Goal: Task Accomplishment & Management: Manage account settings

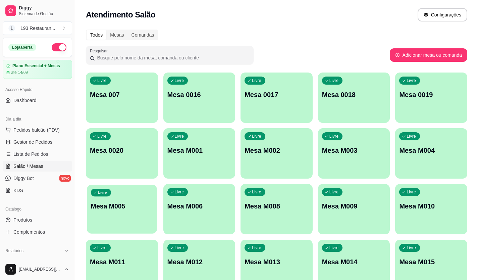
click at [134, 203] on p "Mesa M005" at bounding box center [122, 206] width 62 height 9
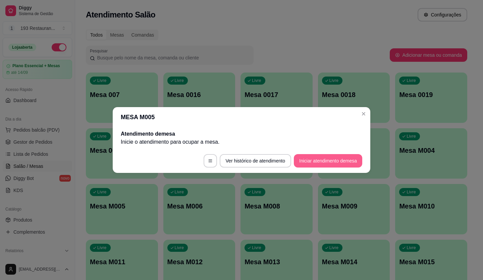
click at [348, 158] on button "Iniciar atendimento de mesa" at bounding box center [328, 160] width 68 height 13
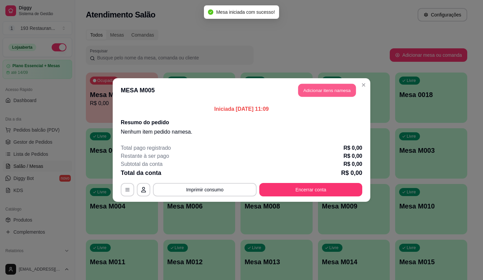
click at [331, 95] on button "Adicionar itens na mesa" at bounding box center [327, 90] width 58 height 13
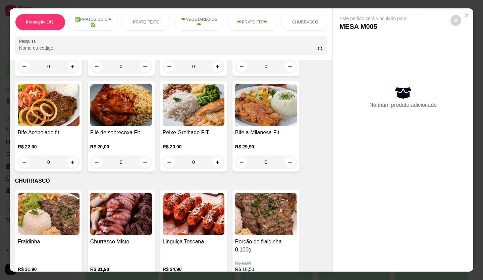
scroll to position [1141, 0]
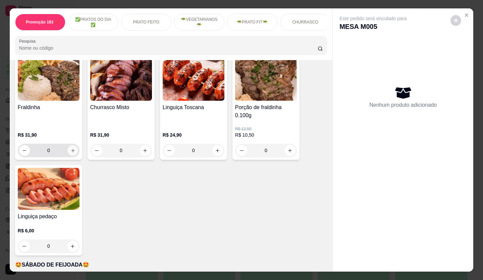
click at [74, 145] on button "increase-product-quantity" at bounding box center [72, 150] width 10 height 10
type input "1"
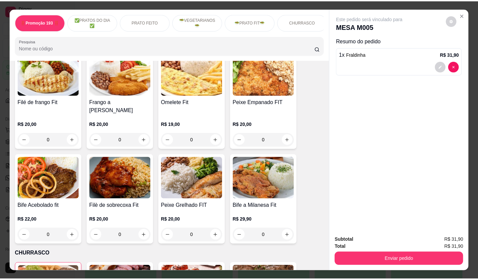
scroll to position [940, 0]
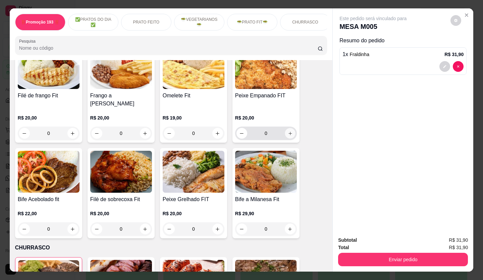
click at [291, 128] on button "increase-product-quantity" at bounding box center [290, 133] width 10 height 10
type input "1"
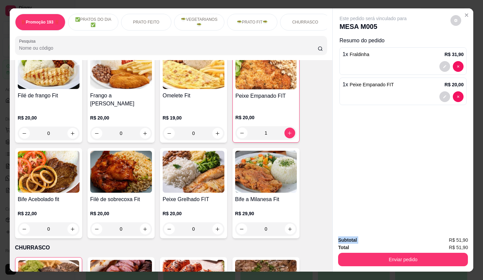
drag, startPoint x: 370, startPoint y: 204, endPoint x: 408, endPoint y: 229, distance: 46.3
click at [408, 229] on div "Este pedido será vinculado para MESA M005 Resumo do pedido 1 x Fraldinha R$ 31,…" at bounding box center [403, 139] width 141 height 263
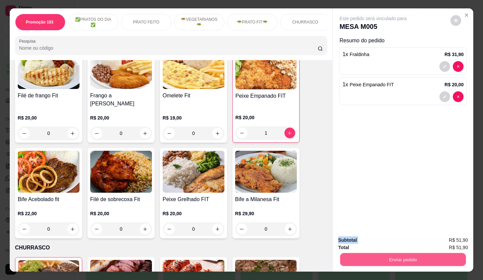
click at [415, 253] on button "Enviar pedido" at bounding box center [403, 259] width 126 height 13
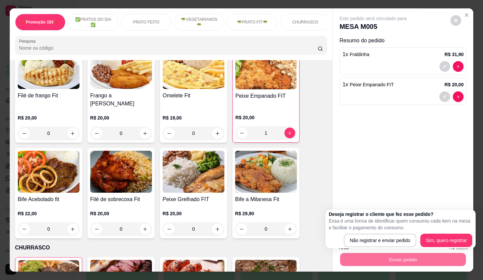
drag, startPoint x: 379, startPoint y: 233, endPoint x: 380, endPoint y: 239, distance: 6.1
click at [379, 236] on div "Deseja registrar o cliente que fez esse pedido? Essa é uma forma de identificar…" at bounding box center [401, 229] width 144 height 36
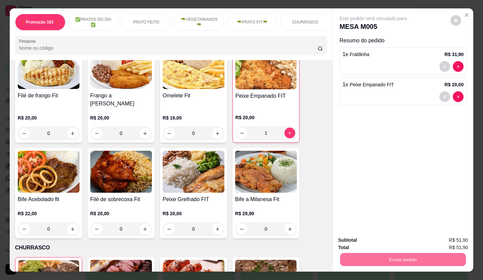
click at [380, 239] on button "Não registrar e enviar pedido" at bounding box center [381, 240] width 68 height 12
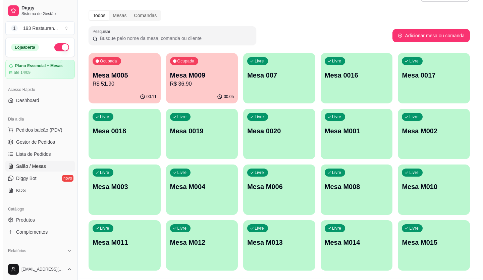
scroll to position [37, 0]
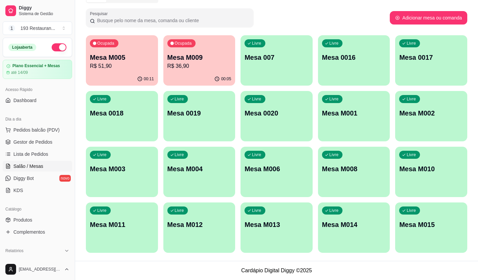
click at [332, 123] on div "Livre Mesa M001" at bounding box center [354, 112] width 72 height 42
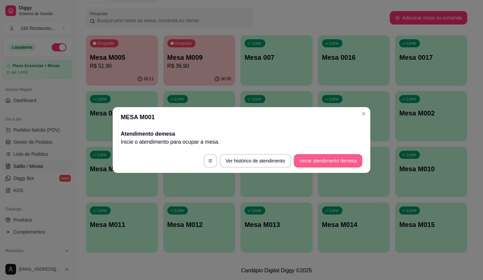
click at [324, 160] on button "Iniciar atendimento de mesa" at bounding box center [328, 160] width 68 height 13
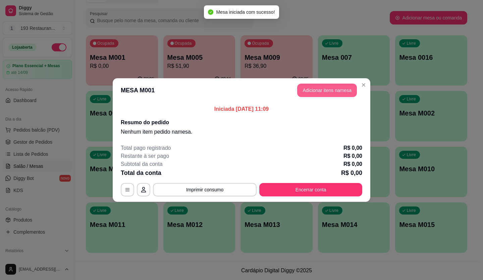
click at [303, 88] on button "Adicionar itens na mesa" at bounding box center [327, 90] width 60 height 13
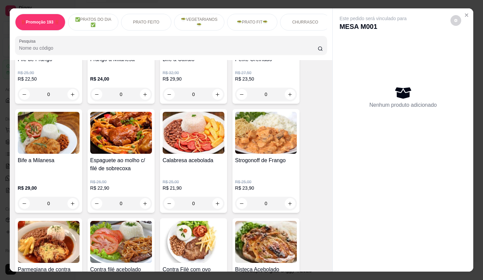
scroll to position [403, 0]
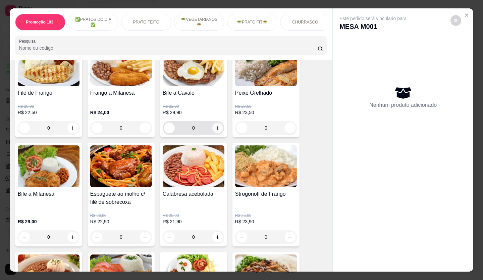
click at [218, 130] on button "increase-product-quantity" at bounding box center [218, 128] width 11 height 11
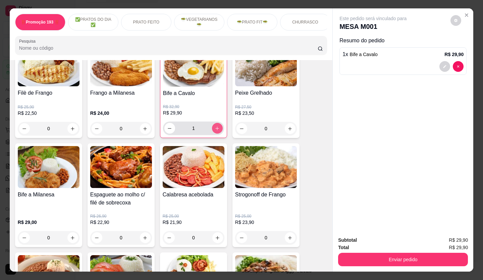
type input "1"
click at [443, 64] on icon "decrease-product-quantity" at bounding box center [445, 66] width 4 height 4
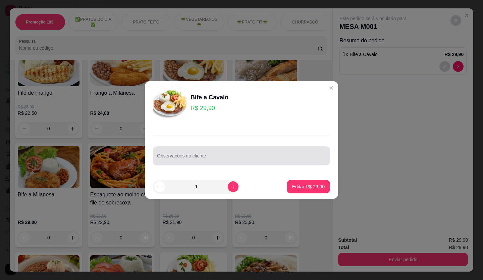
click at [215, 154] on div at bounding box center [241, 155] width 169 height 13
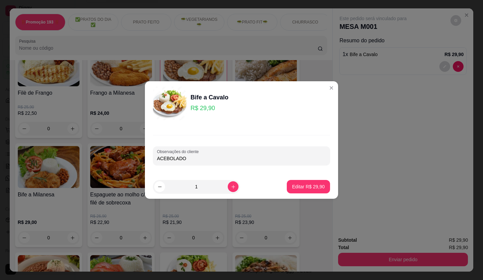
type input "ACEBOLADO"
click at [307, 181] on button "Editar R$ 29,90" at bounding box center [309, 186] width 42 height 13
type input "0"
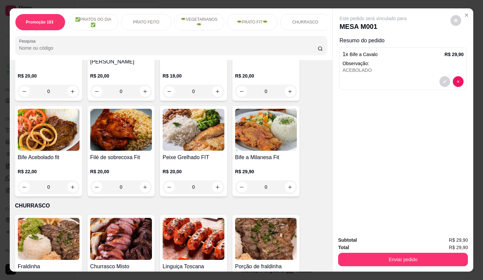
scroll to position [940, 0]
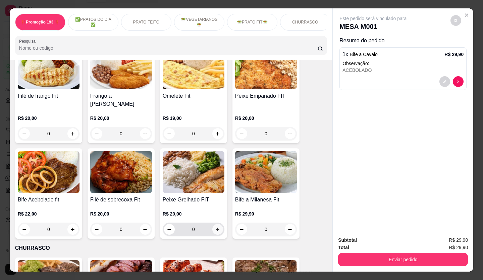
click at [217, 227] on icon "increase-product-quantity" at bounding box center [217, 229] width 5 height 5
type input "1"
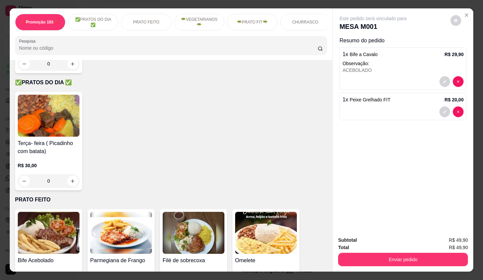
scroll to position [302, 0]
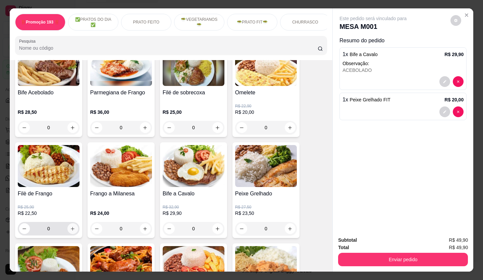
click at [70, 230] on icon "increase-product-quantity" at bounding box center [72, 228] width 5 height 5
type input "1"
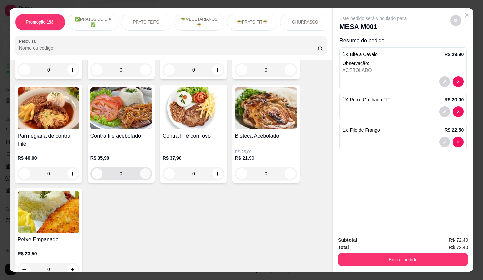
scroll to position [806, 0]
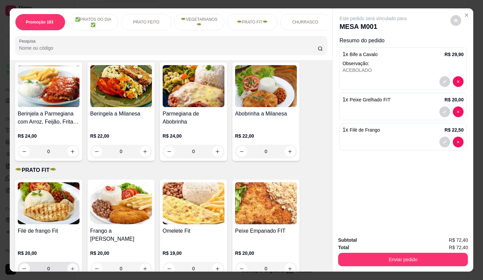
click at [70, 266] on icon "increase-product-quantity" at bounding box center [72, 268] width 5 height 5
type input "1"
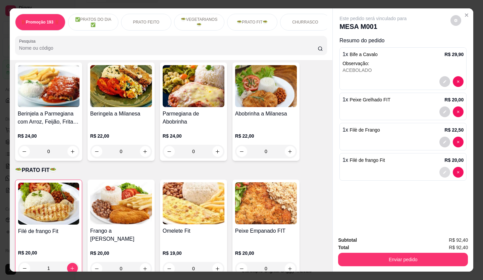
click at [440, 170] on button "decrease-product-quantity" at bounding box center [445, 172] width 11 height 11
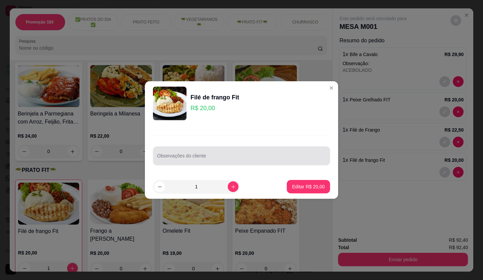
click at [157, 156] on div "Observações do cliente" at bounding box center [241, 155] width 177 height 19
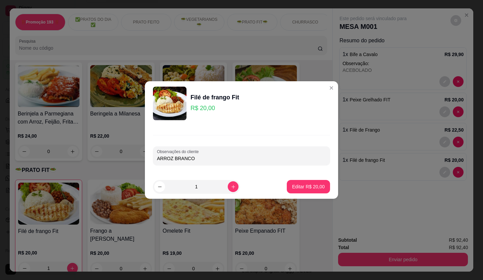
type input "ARROZ BRANCO"
click at [307, 184] on p "Editar R$ 20,00" at bounding box center [309, 186] width 32 height 6
type input "0"
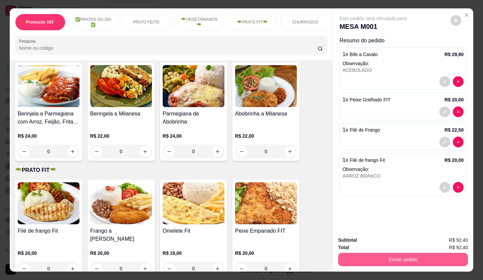
click at [377, 255] on button "Enviar pedido" at bounding box center [403, 259] width 130 height 13
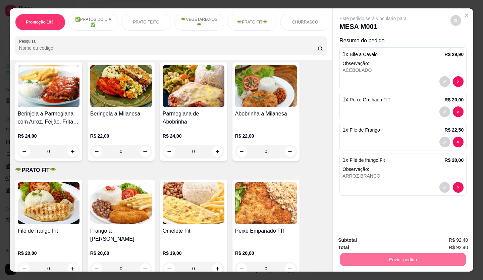
click at [391, 239] on button "Não registrar e enviar pedido" at bounding box center [381, 240] width 70 height 13
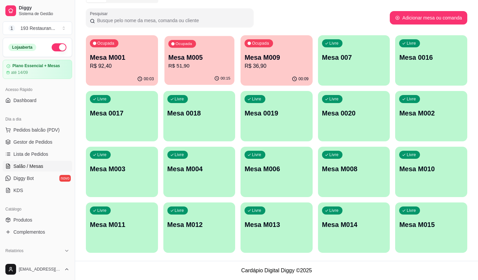
click at [202, 64] on p "R$ 51,90" at bounding box center [199, 66] width 62 height 8
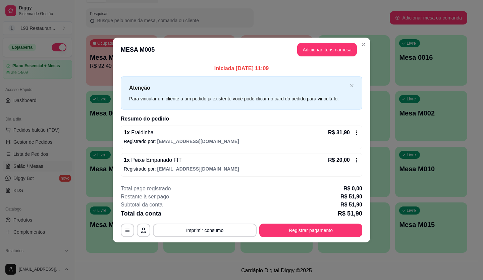
click at [337, 53] on button "Adicionar itens na mesa" at bounding box center [327, 49] width 60 height 13
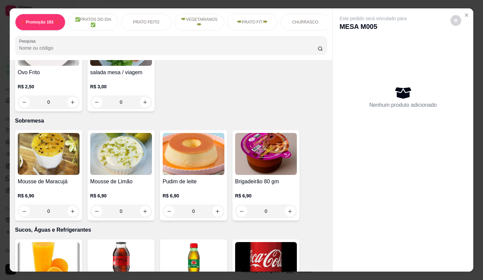
scroll to position [1679, 0]
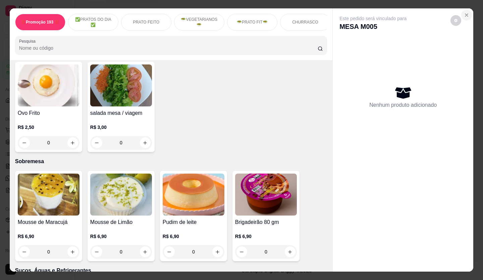
click at [464, 12] on icon "Close" at bounding box center [466, 14] width 5 height 5
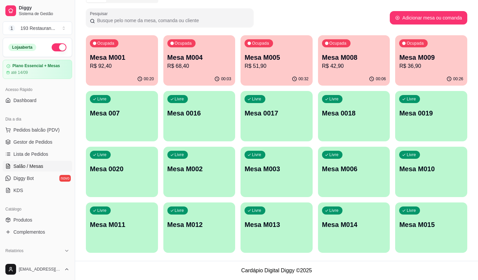
click at [442, 72] on div "Ocupada Mesa M009 R$ 36,90" at bounding box center [431, 53] width 72 height 37
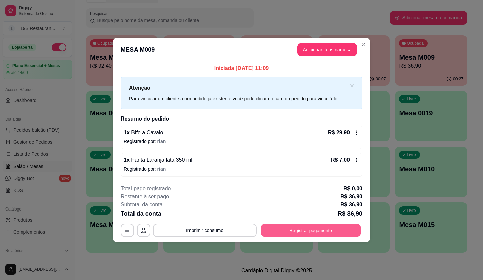
click at [337, 234] on button "Registrar pagamento" at bounding box center [311, 230] width 100 height 13
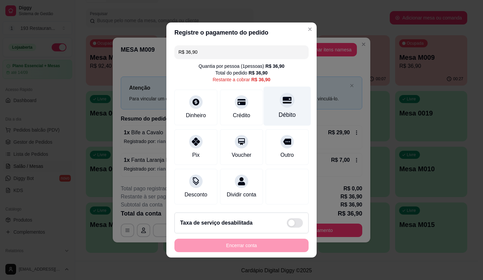
click at [289, 109] on div "Débito" at bounding box center [287, 106] width 47 height 39
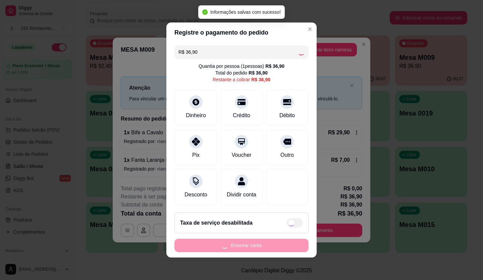
type input "R$ 0,00"
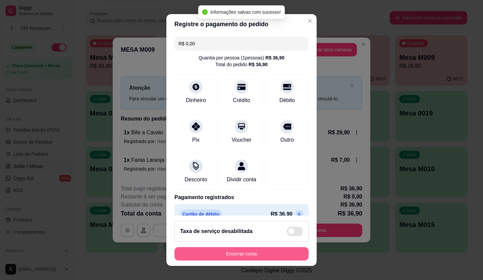
click at [290, 249] on button "Encerrar conta" at bounding box center [242, 253] width 134 height 13
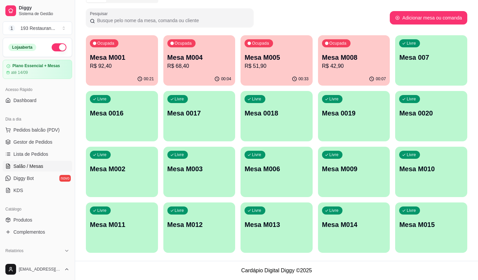
click at [291, 40] on div "Ocupada Mesa M005 R$ 51,90" at bounding box center [277, 53] width 72 height 37
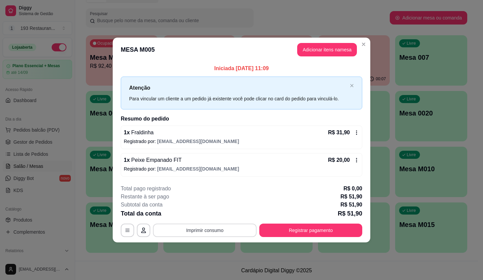
click at [226, 227] on button "Imprimir consumo" at bounding box center [205, 230] width 104 height 13
click at [217, 211] on button "CAIXA" at bounding box center [207, 214] width 49 height 11
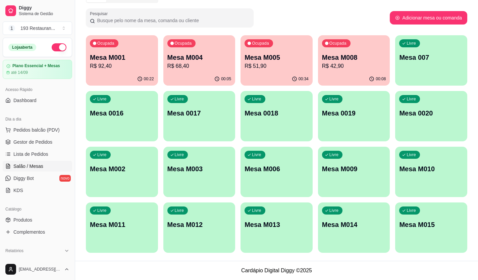
click at [201, 229] on p "Mesa M012" at bounding box center [200, 224] width 64 height 9
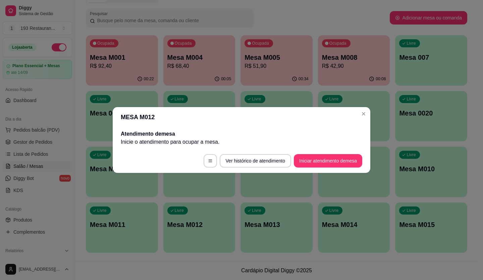
click at [328, 160] on button "Iniciar atendimento de mesa" at bounding box center [328, 160] width 68 height 13
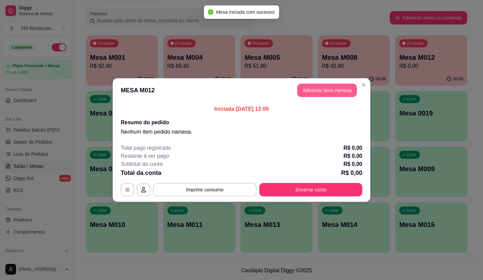
click at [325, 89] on button "Adicionar itens na mesa" at bounding box center [327, 90] width 60 height 13
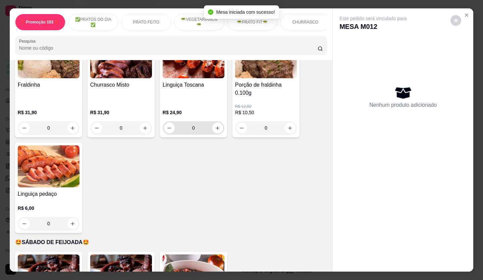
scroll to position [1108, 0]
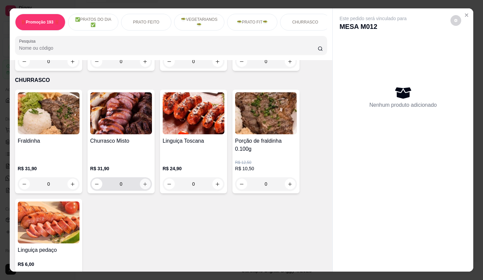
click at [140, 179] on button "increase-product-quantity" at bounding box center [145, 184] width 11 height 11
type input "1"
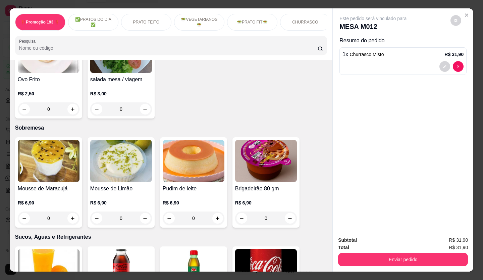
scroll to position [1846, 0]
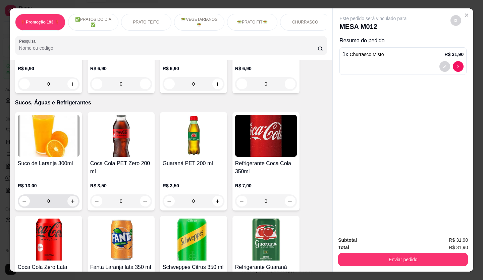
click at [70, 199] on icon "increase-product-quantity" at bounding box center [72, 201] width 5 height 5
click at [71, 199] on icon "increase-product-quantity" at bounding box center [73, 201] width 4 height 4
type input "2"
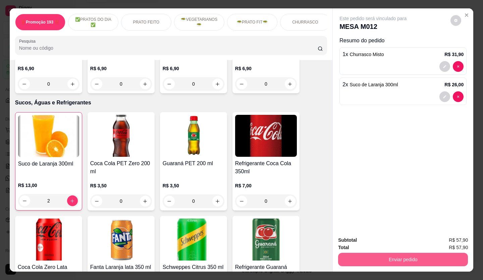
click at [419, 257] on button "Enviar pedido" at bounding box center [403, 259] width 130 height 13
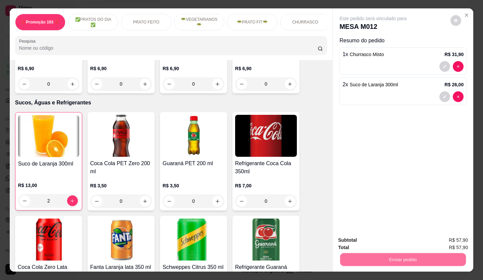
click at [405, 240] on button "Não registrar e enviar pedido" at bounding box center [381, 240] width 70 height 13
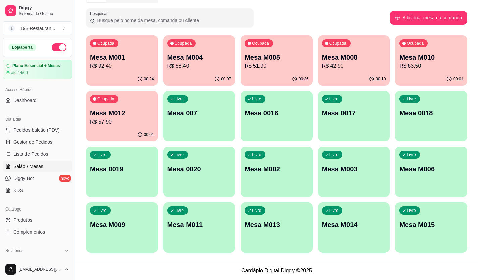
click at [274, 55] on p "Mesa M005" at bounding box center [277, 57] width 64 height 9
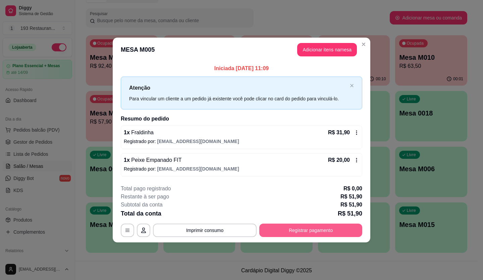
click at [294, 230] on button "Registrar pagamento" at bounding box center [311, 230] width 103 height 13
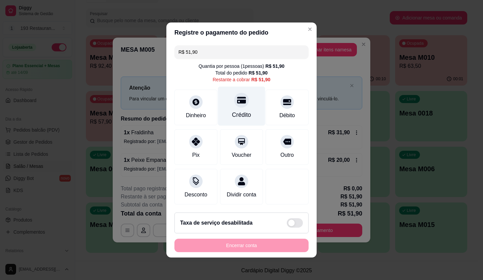
click at [228, 105] on div "Crédito" at bounding box center [241, 106] width 47 height 39
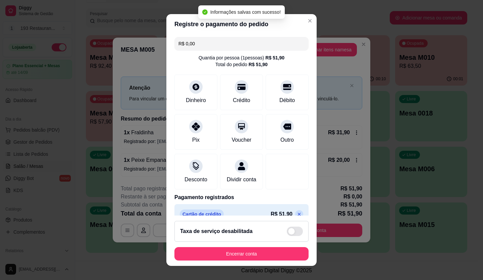
type input "R$ 0,00"
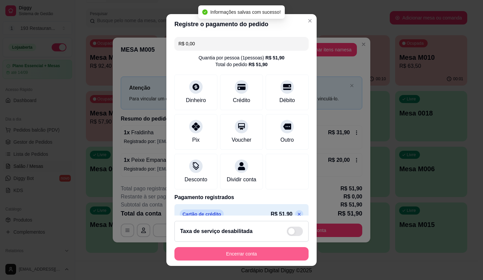
click at [280, 249] on button "Encerrar conta" at bounding box center [242, 253] width 134 height 13
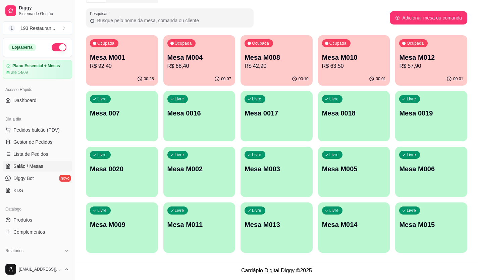
click at [376, 175] on div "Livre Mesa M005" at bounding box center [354, 168] width 72 height 42
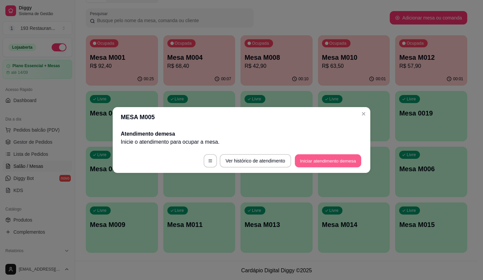
click at [334, 163] on button "Iniciar atendimento de mesa" at bounding box center [328, 160] width 66 height 13
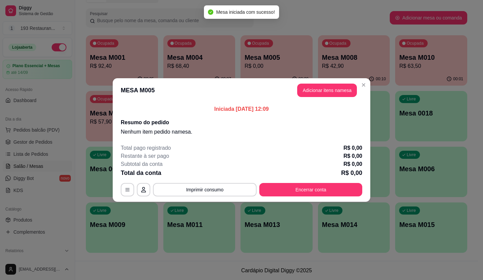
click at [320, 83] on header "MESA M005 Adicionar itens na mesa" at bounding box center [242, 90] width 258 height 24
click at [324, 95] on button "Adicionar itens na mesa" at bounding box center [327, 90] width 60 height 13
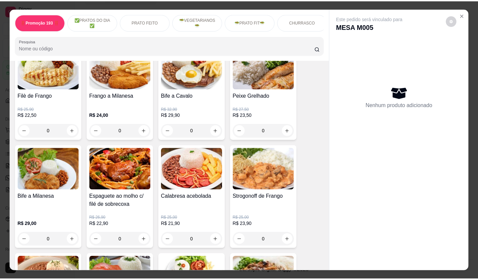
scroll to position [369, 0]
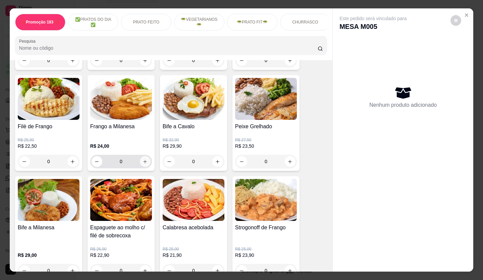
click at [144, 163] on icon "increase-product-quantity" at bounding box center [146, 162] width 4 height 4
type input "1"
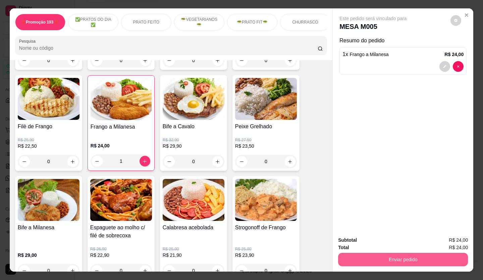
click at [386, 258] on button "Enviar pedido" at bounding box center [403, 259] width 130 height 13
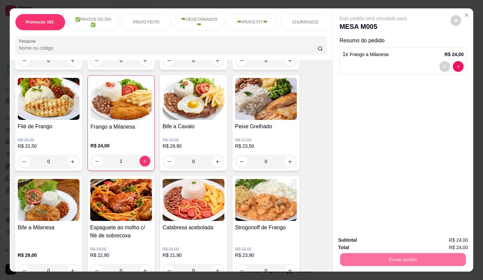
click at [373, 235] on button "Não registrar e enviar pedido" at bounding box center [381, 240] width 68 height 12
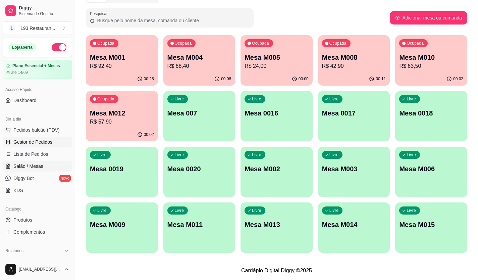
click at [49, 140] on span "Gestor de Pedidos" at bounding box center [32, 142] width 39 height 7
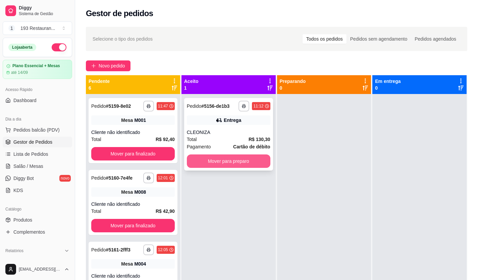
click at [229, 159] on button "Mover para preparo" at bounding box center [229, 160] width 84 height 13
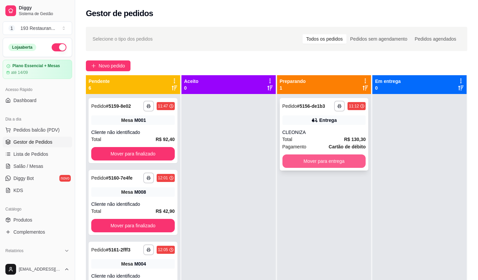
click at [310, 160] on button "Mover para entrega" at bounding box center [325, 160] width 84 height 13
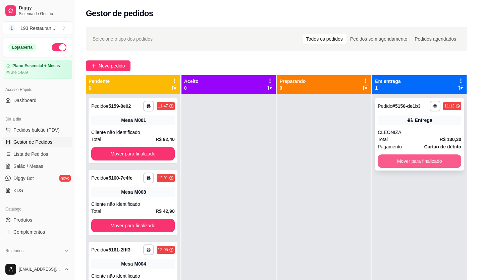
click at [399, 159] on button "Mover para finalizado" at bounding box center [420, 160] width 84 height 13
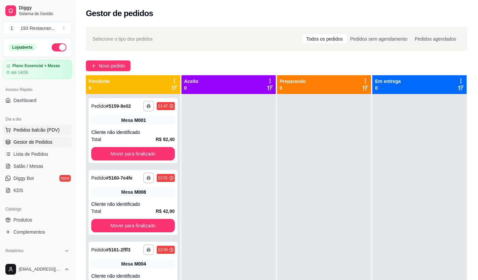
click at [45, 134] on button "Pedidos balcão (PDV)" at bounding box center [37, 130] width 69 height 11
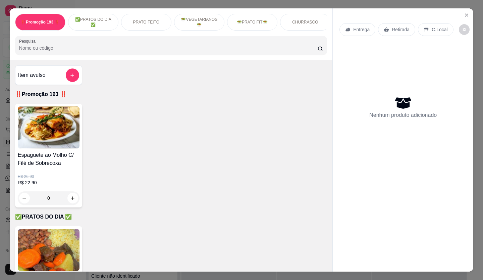
click at [398, 26] on p "Retirada" at bounding box center [401, 29] width 18 height 7
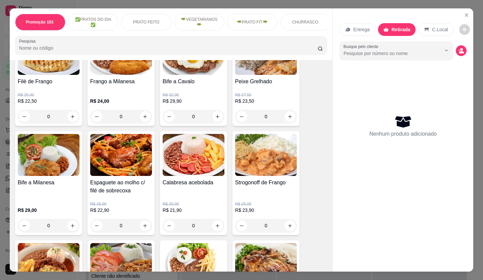
scroll to position [403, 0]
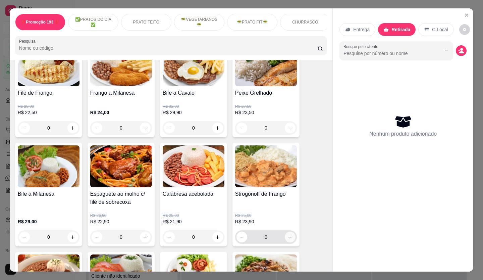
click at [289, 239] on icon "increase-product-quantity" at bounding box center [291, 237] width 4 height 4
type input "1"
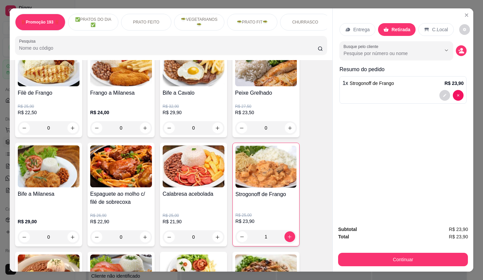
click at [387, 251] on div "Continuar" at bounding box center [403, 258] width 130 height 15
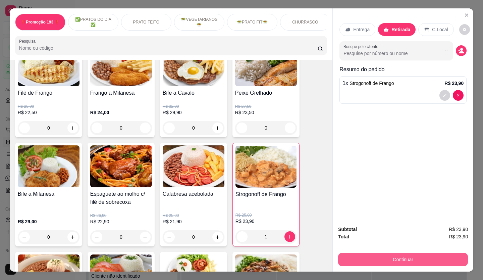
click at [387, 253] on button "Continuar" at bounding box center [403, 259] width 130 height 13
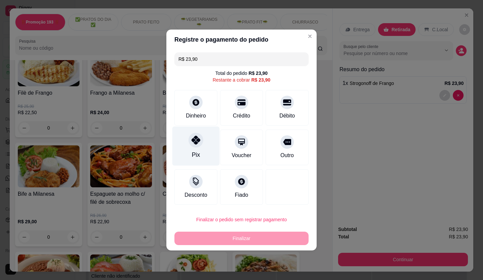
click at [200, 145] on div at bounding box center [196, 140] width 15 height 15
type input "R$ 0,00"
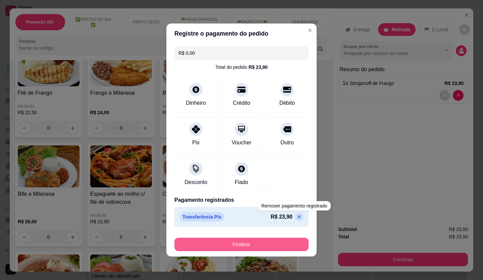
click at [292, 244] on button "Finalizar" at bounding box center [242, 244] width 134 height 13
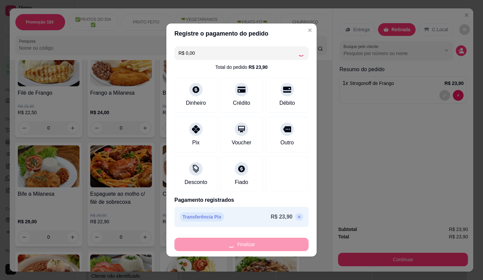
type input "0"
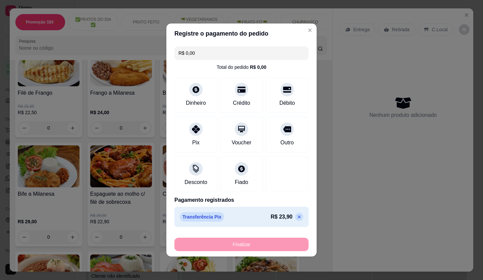
type input "-R$ 23,90"
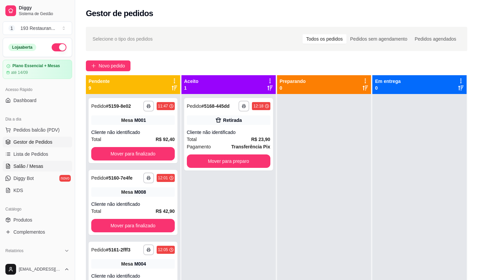
click at [38, 164] on span "Salão / Mesas" at bounding box center [28, 166] width 30 height 7
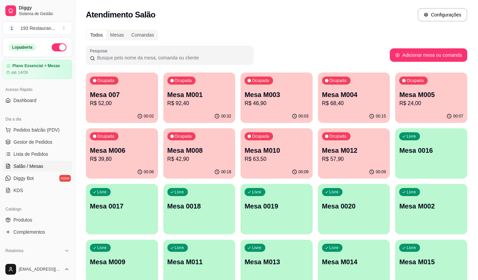
click at [214, 154] on p "Mesa M008" at bounding box center [200, 150] width 64 height 9
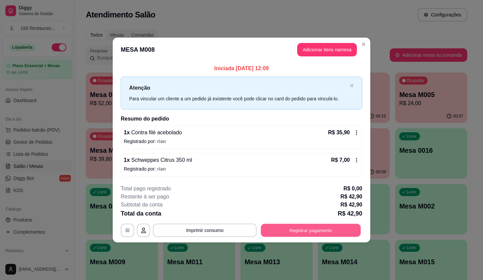
click at [322, 224] on button "Registrar pagamento" at bounding box center [311, 230] width 100 height 13
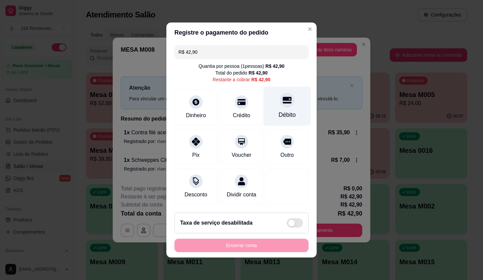
click at [283, 105] on div "Débito" at bounding box center [287, 106] width 47 height 39
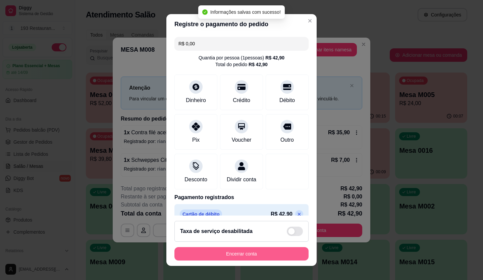
type input "R$ 0,00"
click at [277, 248] on button "Encerrar conta" at bounding box center [242, 253] width 134 height 13
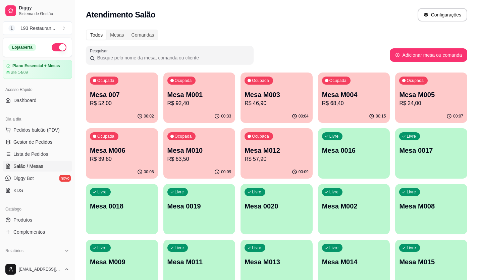
click at [213, 96] on p "Mesa M001" at bounding box center [200, 94] width 64 height 9
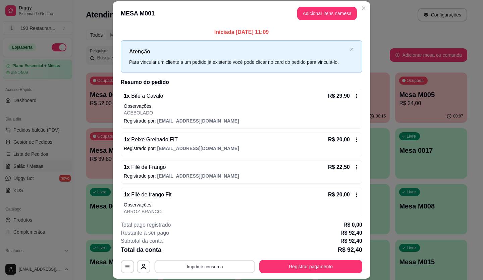
click at [194, 270] on button "Imprimir consumo" at bounding box center [205, 266] width 101 height 13
click at [196, 254] on button "CAIXA" at bounding box center [204, 251] width 47 height 10
click at [308, 263] on button "Registrar pagamento" at bounding box center [311, 266] width 103 height 13
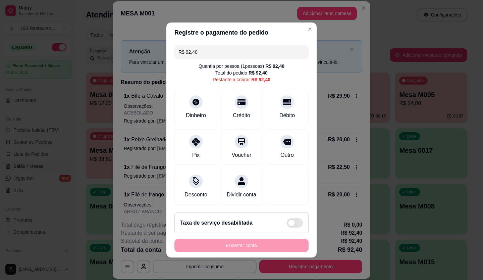
click at [348, 186] on div "Registre o pagamento do pedido R$ 92,40 Quantia por pessoa ( 1 pessoas) R$ 92,4…" at bounding box center [241, 140] width 483 height 280
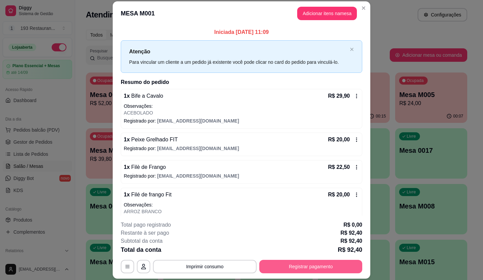
click at [303, 268] on button "Registrar pagamento" at bounding box center [311, 266] width 103 height 13
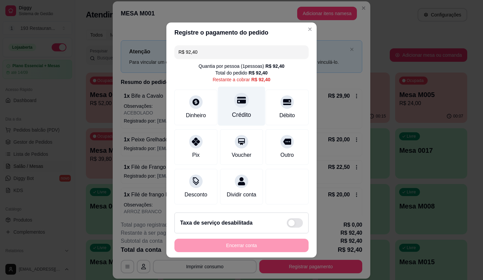
click at [241, 110] on div "Crédito" at bounding box center [241, 114] width 19 height 9
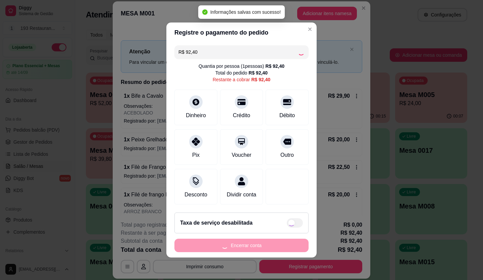
type input "R$ 0,00"
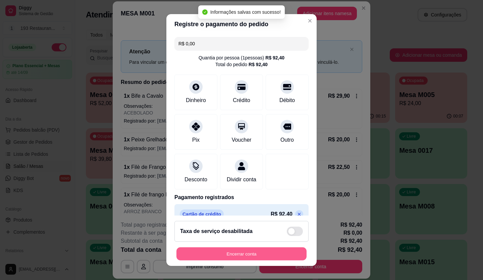
click at [253, 251] on button "Encerrar conta" at bounding box center [242, 253] width 130 height 13
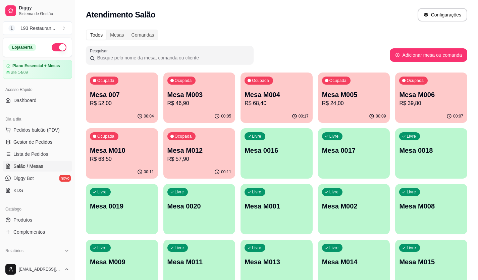
click at [368, 115] on div "00:09" at bounding box center [354, 116] width 72 height 13
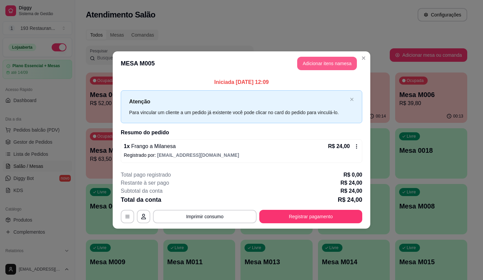
click at [347, 63] on button "Adicionar itens na mesa" at bounding box center [327, 63] width 60 height 13
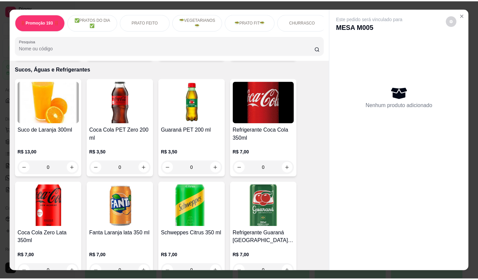
scroll to position [1981, 0]
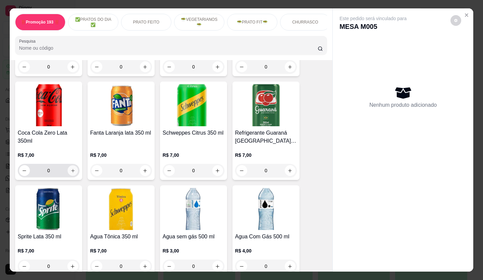
click at [71, 168] on icon "increase-product-quantity" at bounding box center [72, 170] width 5 height 5
type input "1"
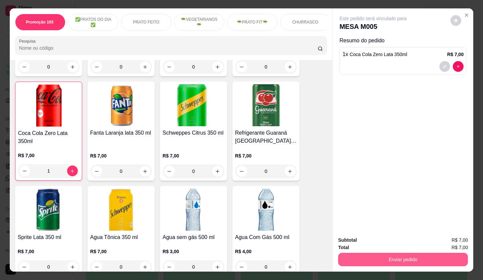
click at [389, 255] on button "Enviar pedido" at bounding box center [403, 259] width 130 height 13
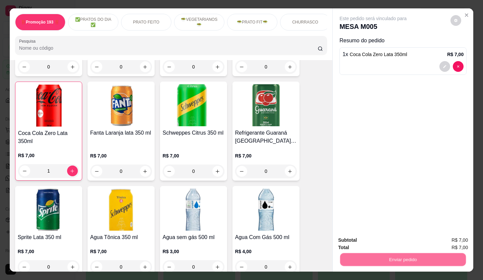
click at [382, 242] on button "Não registrar e enviar pedido" at bounding box center [381, 240] width 70 height 13
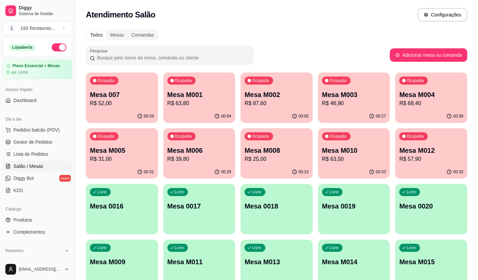
click at [416, 155] on p "R$ 57,90" at bounding box center [431, 159] width 64 height 8
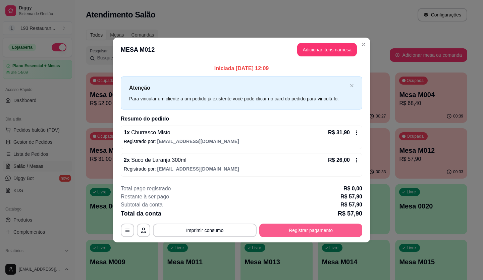
click at [321, 228] on button "Registrar pagamento" at bounding box center [311, 230] width 103 height 13
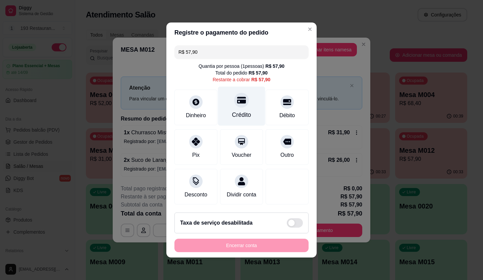
click at [236, 93] on div at bounding box center [241, 100] width 15 height 15
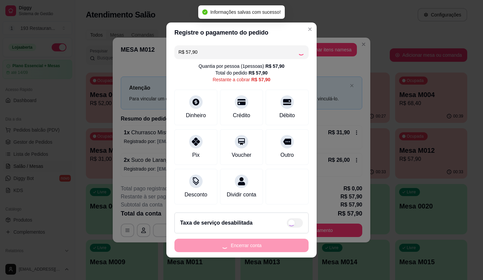
type input "R$ 0,00"
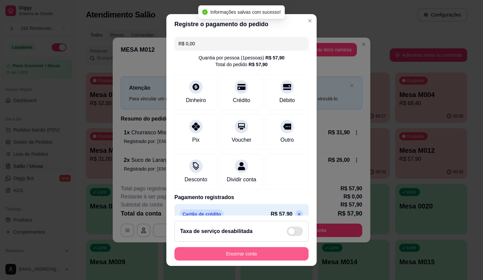
click at [276, 255] on button "Encerrar conta" at bounding box center [242, 253] width 134 height 13
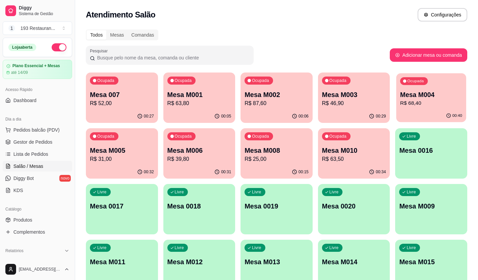
click at [439, 95] on p "Mesa M004" at bounding box center [431, 94] width 62 height 9
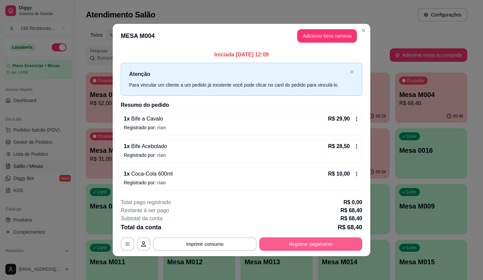
click at [326, 243] on button "Registrar pagamento" at bounding box center [311, 243] width 103 height 13
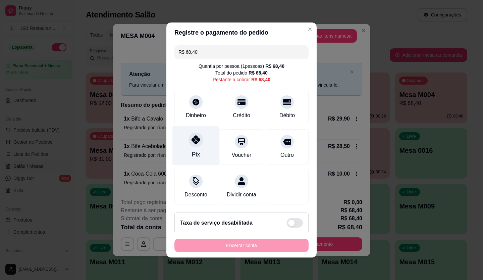
click at [202, 141] on div "Pix" at bounding box center [196, 145] width 47 height 39
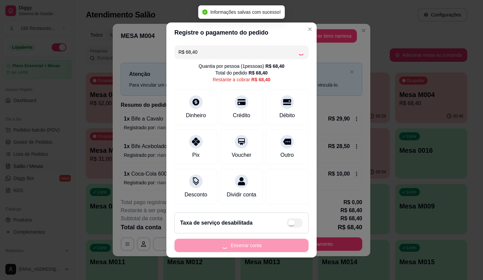
type input "R$ 0,00"
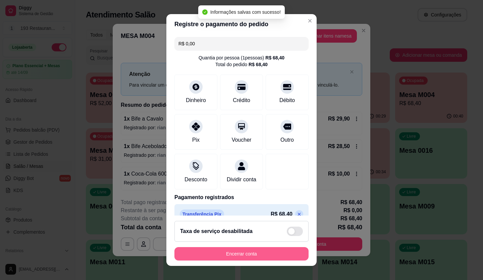
click at [263, 254] on button "Encerrar conta" at bounding box center [242, 253] width 134 height 13
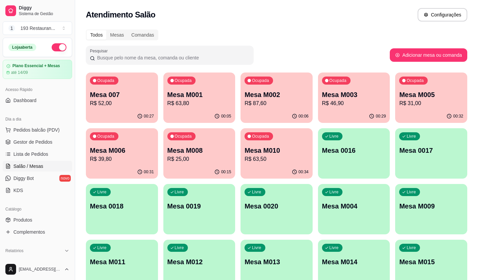
click at [199, 160] on p "R$ 25,00" at bounding box center [200, 159] width 64 height 8
click at [420, 93] on p "Mesa M005" at bounding box center [431, 94] width 64 height 9
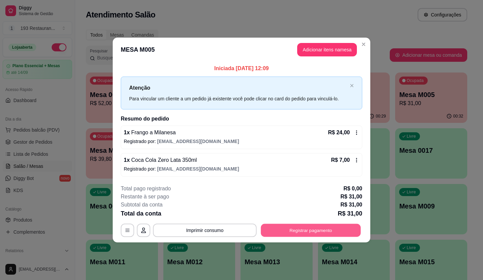
click at [332, 232] on button "Registrar pagamento" at bounding box center [311, 230] width 100 height 13
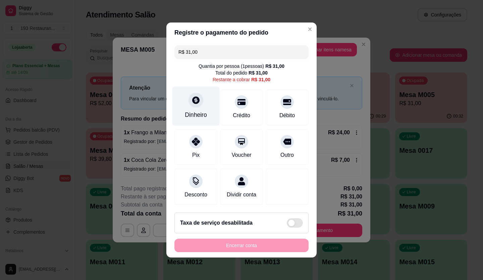
click at [207, 92] on div "Dinheiro" at bounding box center [196, 106] width 47 height 39
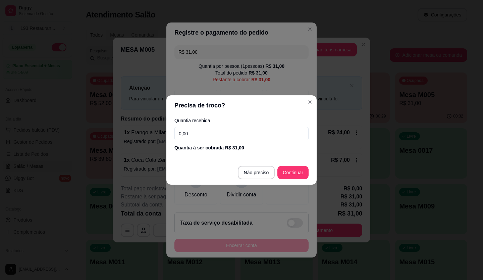
click at [257, 128] on input "0,00" at bounding box center [242, 133] width 134 height 13
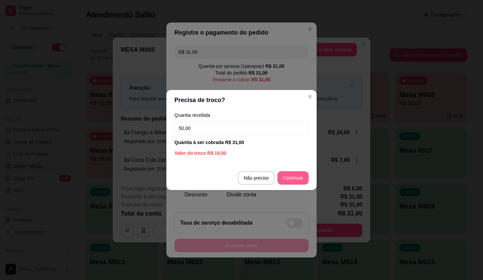
type input "50,00"
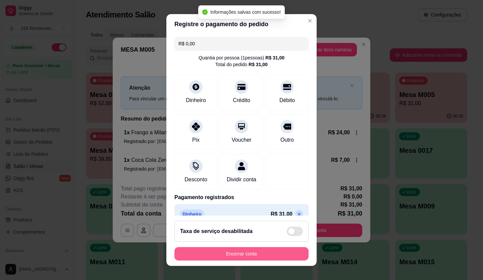
type input "R$ 0,00"
click at [292, 256] on button "Encerrar conta" at bounding box center [242, 253] width 134 height 13
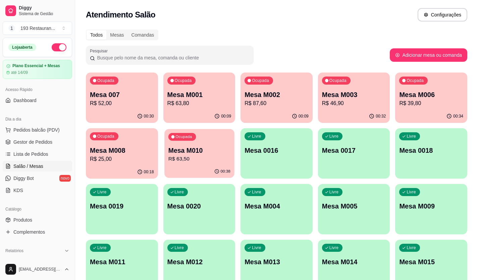
click at [182, 159] on p "R$ 63,50" at bounding box center [199, 159] width 62 height 8
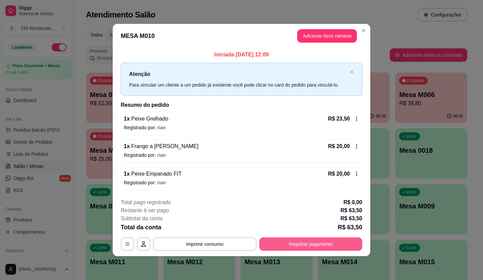
click at [312, 246] on button "Registrar pagamento" at bounding box center [311, 243] width 103 height 13
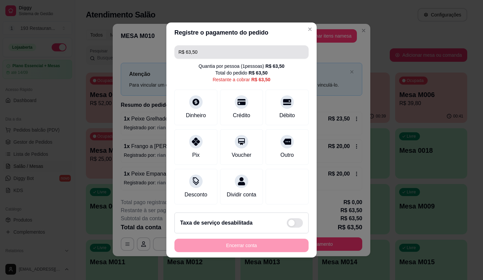
click at [201, 47] on input "R$ 63,50" at bounding box center [242, 51] width 126 height 13
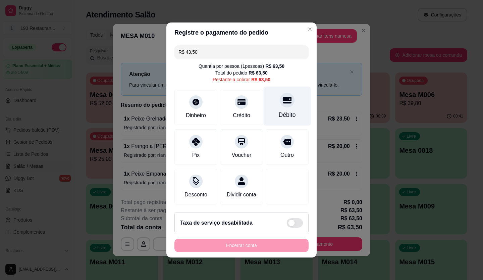
click at [270, 102] on div "Débito" at bounding box center [287, 106] width 47 height 39
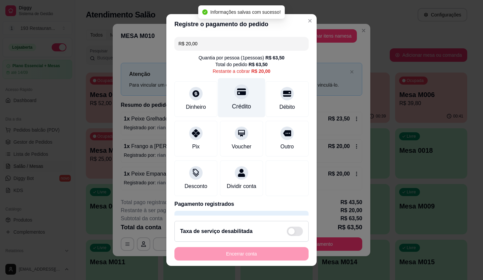
click at [232, 104] on div "Crédito" at bounding box center [241, 106] width 19 height 9
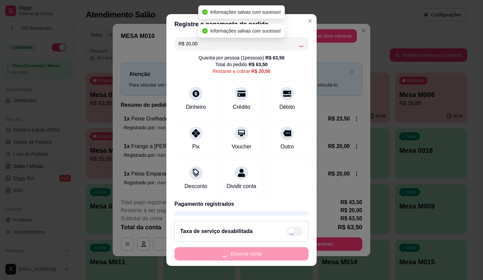
type input "R$ 0,00"
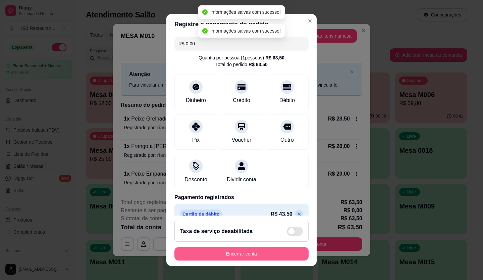
click at [253, 257] on button "Encerrar conta" at bounding box center [242, 253] width 134 height 13
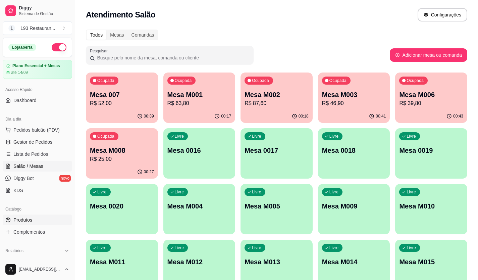
click at [32, 220] on span "Produtos" at bounding box center [22, 220] width 19 height 7
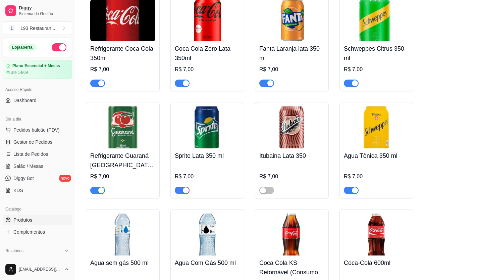
scroll to position [2988, 0]
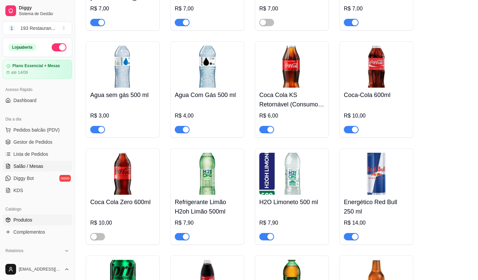
click at [42, 170] on link "Salão / Mesas" at bounding box center [37, 166] width 69 height 11
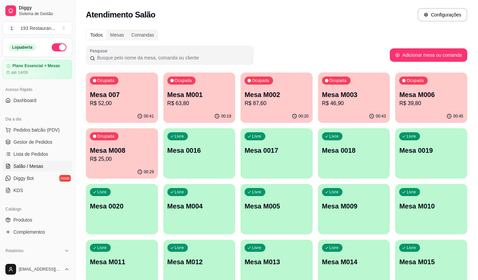
click at [420, 87] on div "Ocupada Mesa M006 R$ 39,80" at bounding box center [431, 91] width 72 height 37
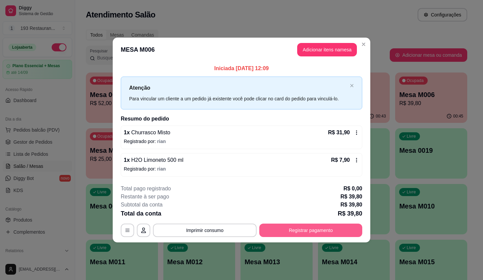
click at [293, 229] on button "Registrar pagamento" at bounding box center [311, 230] width 103 height 13
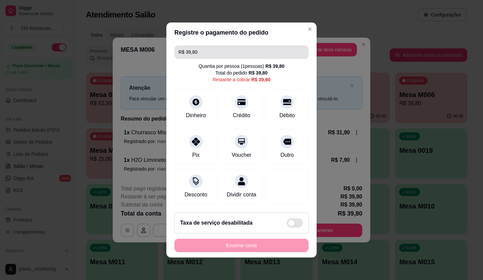
click at [217, 46] on input "R$ 39,80" at bounding box center [242, 51] width 126 height 13
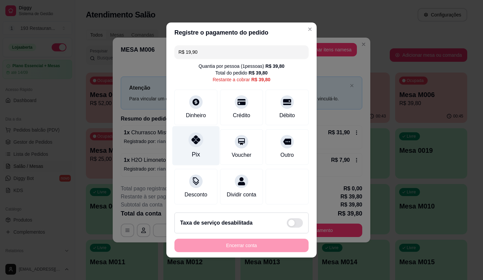
click at [196, 145] on div "Pix" at bounding box center [196, 145] width 47 height 39
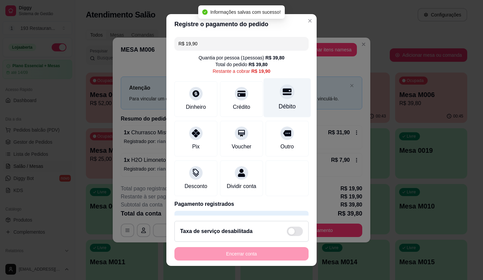
click at [280, 97] on div at bounding box center [287, 91] width 15 height 15
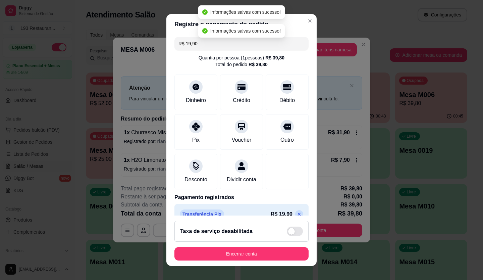
type input "R$ 0,00"
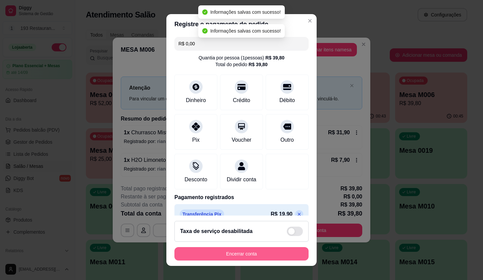
click at [246, 257] on button "Encerrar conta" at bounding box center [242, 253] width 134 height 13
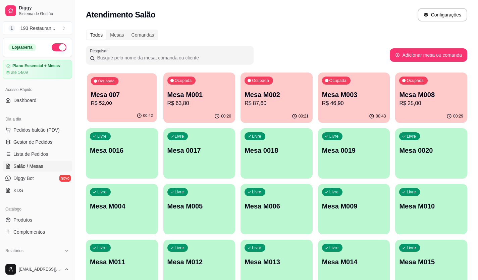
click at [112, 100] on p "R$ 52,00" at bounding box center [122, 103] width 62 height 8
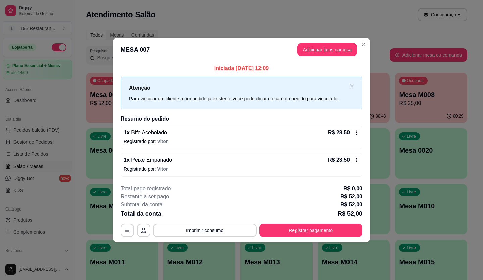
click at [319, 227] on button "Registrar pagamento" at bounding box center [311, 230] width 103 height 13
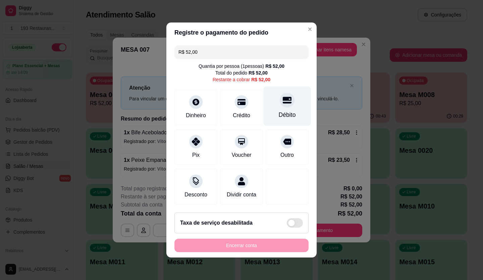
click at [285, 94] on div at bounding box center [287, 100] width 15 height 15
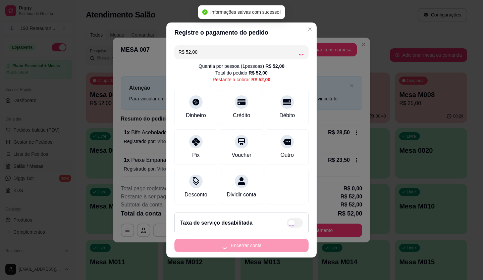
type input "R$ 0,00"
click at [276, 251] on button "Encerrar conta" at bounding box center [242, 245] width 134 height 13
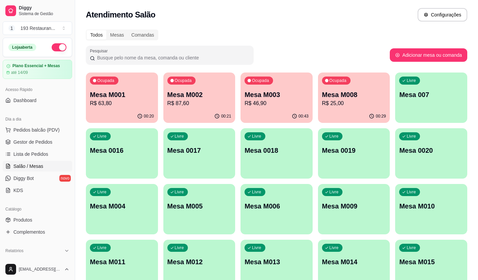
click at [348, 93] on p "Mesa M008" at bounding box center [354, 94] width 64 height 9
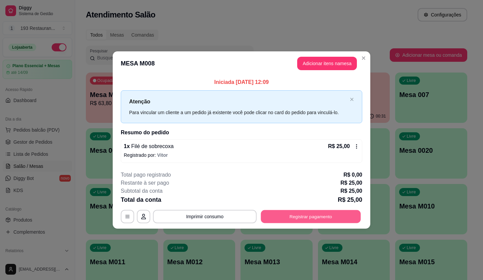
click at [335, 211] on button "Registrar pagamento" at bounding box center [311, 216] width 100 height 13
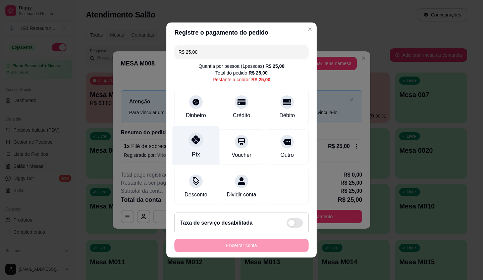
click at [192, 140] on icon at bounding box center [196, 139] width 9 height 9
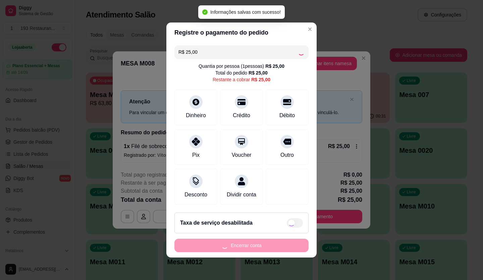
type input "R$ 0,00"
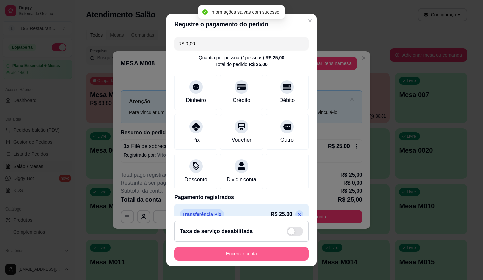
click at [263, 256] on button "Encerrar conta" at bounding box center [242, 253] width 134 height 13
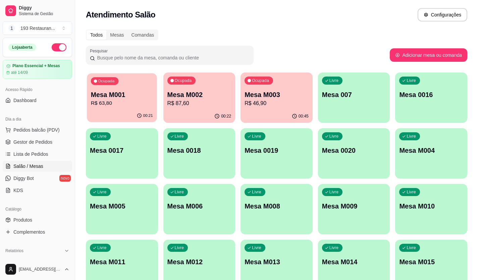
click at [125, 90] on p "Mesa M001" at bounding box center [122, 94] width 62 height 9
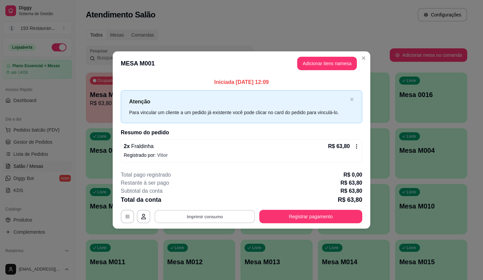
click at [195, 218] on button "Imprimir consumo" at bounding box center [205, 216] width 101 height 13
click at [202, 208] on div "**********" at bounding box center [242, 197] width 242 height 52
click at [209, 202] on div "Total da conta R$ 63,80" at bounding box center [242, 199] width 242 height 9
click at [211, 212] on button "Imprimir consumo" at bounding box center [205, 216] width 104 height 13
click at [213, 204] on button "CAIXA" at bounding box center [207, 200] width 47 height 10
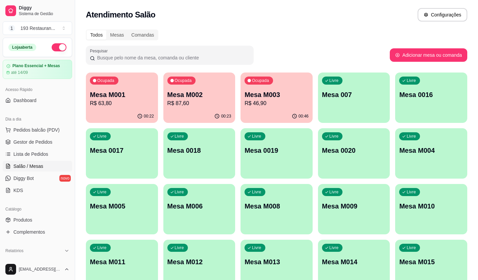
click at [280, 103] on p "R$ 46,90" at bounding box center [277, 103] width 64 height 8
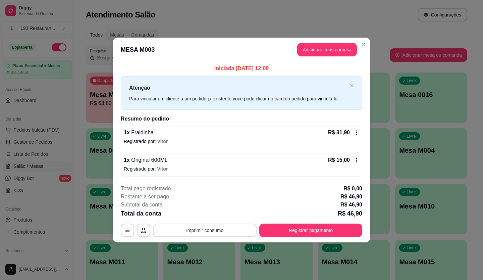
click at [207, 233] on button "Imprimir consumo" at bounding box center [205, 230] width 104 height 13
click at [202, 215] on button "CAIXA" at bounding box center [207, 214] width 49 height 11
click at [257, 224] on div "**********" at bounding box center [242, 230] width 242 height 13
click at [261, 226] on button "Registrar pagamento" at bounding box center [311, 230] width 103 height 13
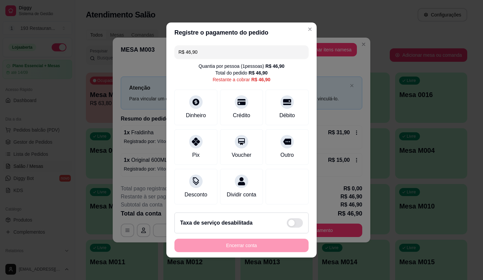
click at [212, 46] on input "R$ 46,90" at bounding box center [242, 51] width 126 height 13
click at [283, 97] on icon at bounding box center [287, 100] width 9 height 7
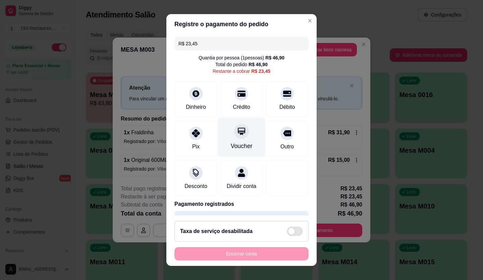
click at [239, 133] on div at bounding box center [241, 131] width 15 height 15
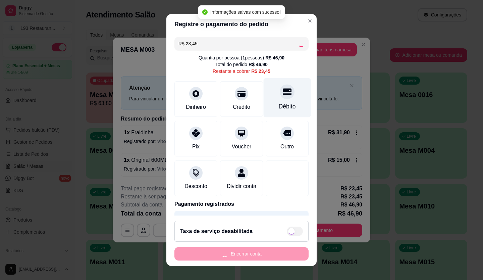
type input "R$ 0,00"
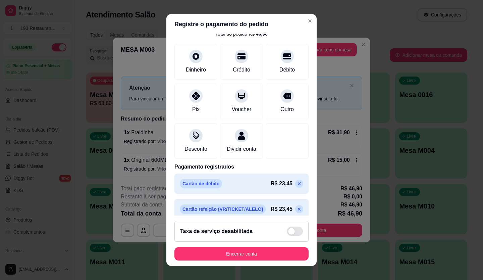
scroll to position [45, 0]
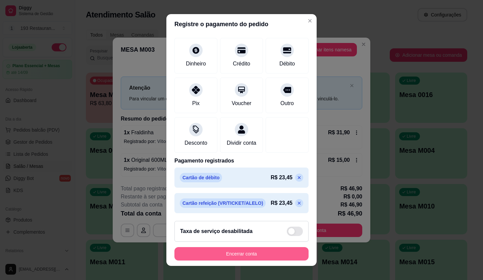
click at [274, 255] on button "Encerrar conta" at bounding box center [242, 253] width 134 height 13
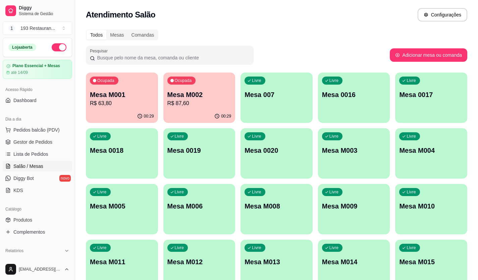
click at [290, 103] on div "Livre Mesa 007" at bounding box center [277, 94] width 72 height 42
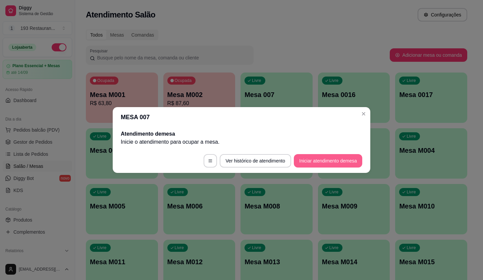
click at [334, 162] on button "Iniciar atendimento de mesa" at bounding box center [328, 160] width 68 height 13
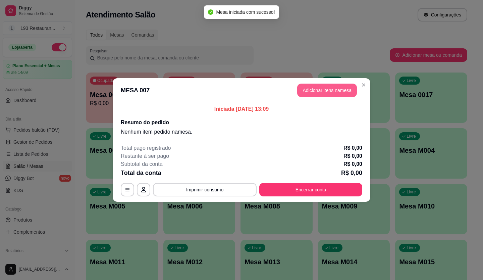
click at [333, 91] on button "Adicionar itens na mesa" at bounding box center [327, 90] width 60 height 13
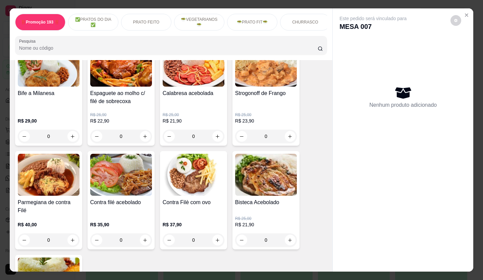
scroll to position [369, 0]
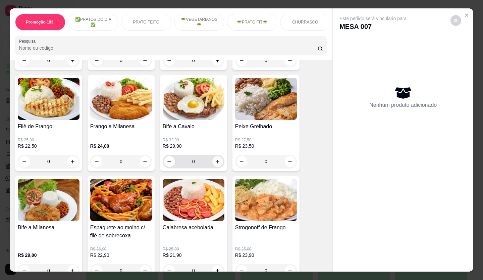
click at [217, 164] on icon "increase-product-quantity" at bounding box center [217, 161] width 5 height 5
type input "1"
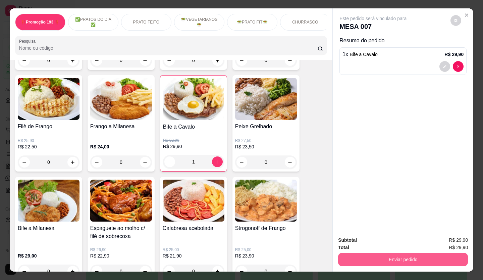
click at [393, 261] on button "Enviar pedido" at bounding box center [403, 259] width 130 height 13
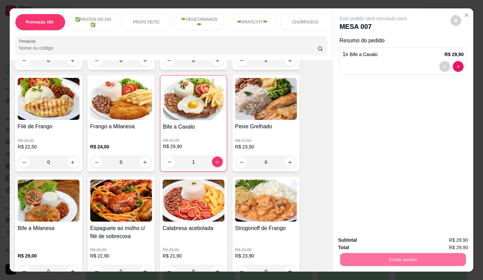
click at [384, 241] on button "Não registrar e enviar pedido" at bounding box center [381, 240] width 70 height 13
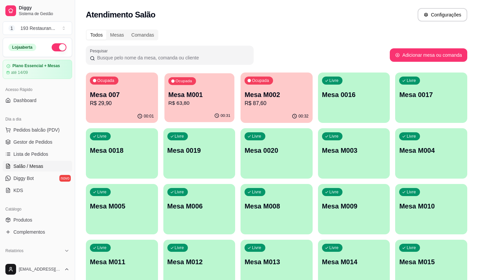
click at [216, 94] on p "Mesa M001" at bounding box center [199, 94] width 62 height 9
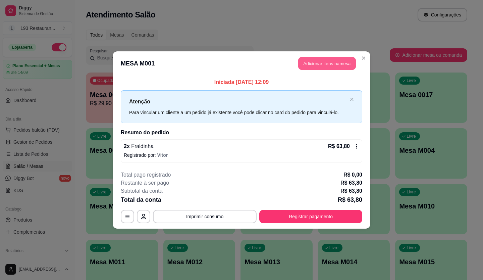
click at [328, 57] on button "Adicionar itens na mesa" at bounding box center [327, 63] width 58 height 13
click at [327, 62] on button "Adicionar itens na mesa" at bounding box center [327, 63] width 58 height 13
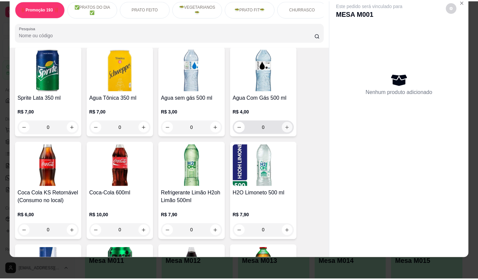
scroll to position [2106, 0]
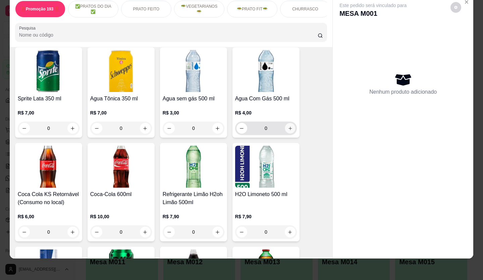
click at [285, 123] on button "increase-product-quantity" at bounding box center [290, 128] width 10 height 10
type input "1"
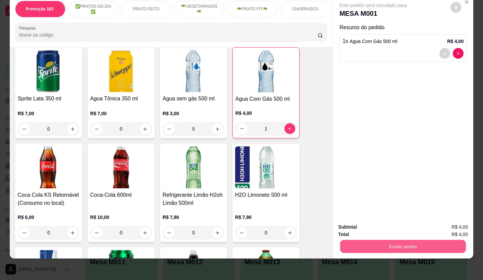
click at [406, 240] on button "Enviar pedido" at bounding box center [403, 246] width 126 height 13
click at [385, 222] on button "Não registrar e enviar pedido" at bounding box center [381, 225] width 68 height 12
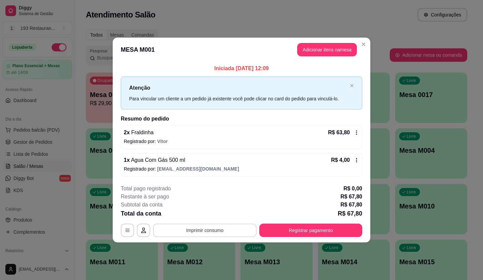
click at [211, 231] on button "Imprimir consumo" at bounding box center [205, 230] width 104 height 13
click at [209, 215] on button "CAIXA" at bounding box center [207, 214] width 47 height 10
click at [211, 231] on button "Imprimir consumo" at bounding box center [205, 230] width 101 height 13
click at [222, 215] on button "CAIXA" at bounding box center [207, 214] width 47 height 10
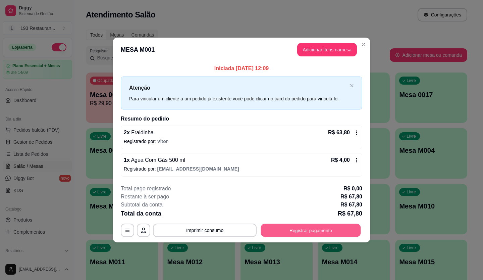
click at [323, 230] on button "Registrar pagamento" at bounding box center [311, 230] width 100 height 13
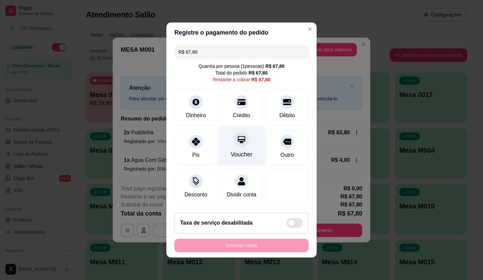
click at [244, 143] on div "Voucher" at bounding box center [241, 145] width 47 height 39
type input "R$ 0,00"
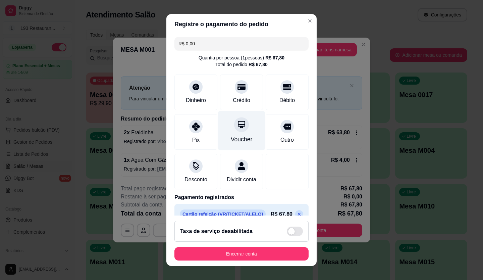
click at [236, 134] on div "Voucher" at bounding box center [241, 130] width 47 height 39
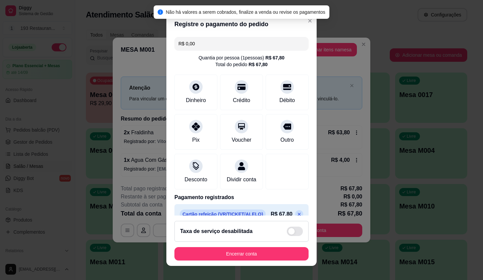
click at [252, 259] on button "Encerrar conta" at bounding box center [242, 253] width 134 height 13
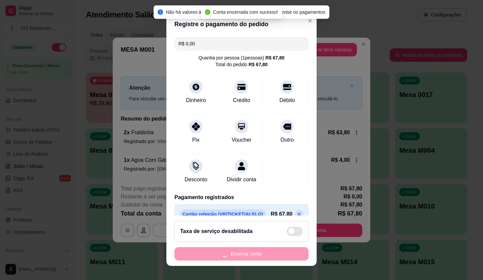
click at [254, 257] on div "Encerrar conta" at bounding box center [242, 253] width 134 height 13
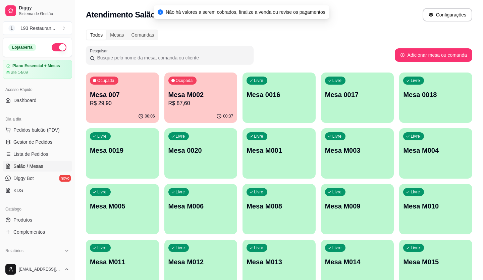
click at [275, 235] on div "Ocupada Mesa 007 R$ 29,90 00:06 Ocupada Mesa M002 R$ 87,60 00:37 Livre Mesa 001…" at bounding box center [279, 182] width 387 height 218
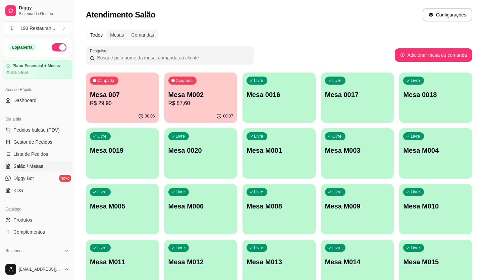
click at [275, 235] on div "Ocupada Mesa 007 R$ 29,90 00:06 Ocupada Mesa M002 R$ 87,60 00:37 Livre Mesa 001…" at bounding box center [279, 182] width 387 height 218
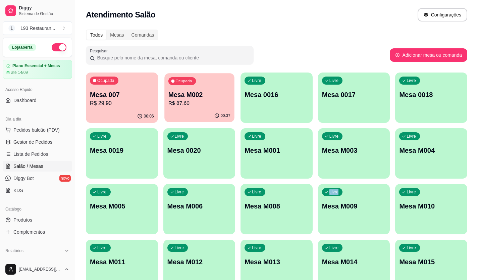
click at [210, 87] on div "Ocupada Mesa M002 R$ 87,60" at bounding box center [199, 91] width 70 height 36
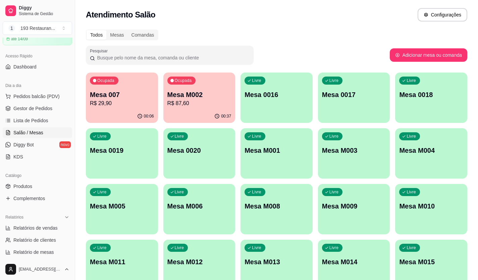
scroll to position [31, 0]
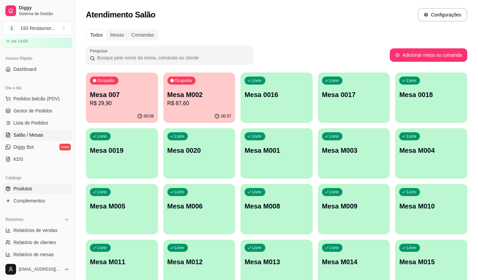
click at [45, 189] on link "Produtos" at bounding box center [37, 188] width 69 height 11
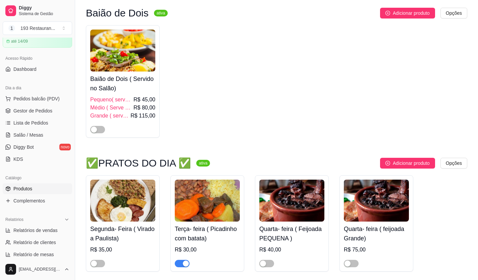
scroll to position [34, 0]
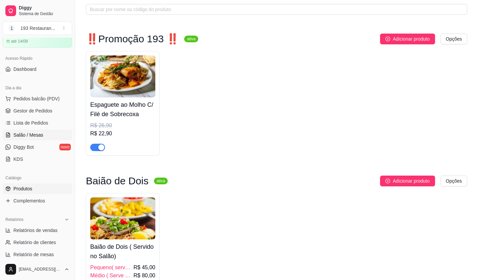
click at [51, 133] on link "Salão / Mesas" at bounding box center [37, 135] width 69 height 11
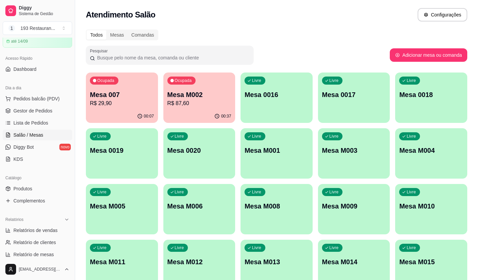
click at [187, 109] on div "Ocupada Mesa M002 R$ 87,60" at bounding box center [199, 91] width 72 height 37
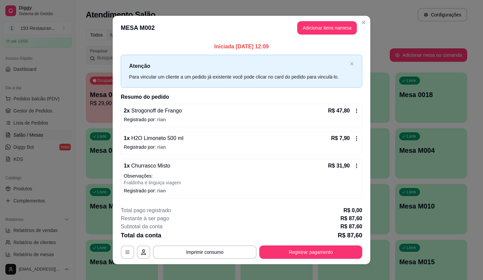
click at [286, 165] on div "1 x Churrasco Misto R$ 31,90" at bounding box center [242, 166] width 236 height 8
click at [199, 253] on button "Imprimir consumo" at bounding box center [205, 251] width 101 height 13
click at [214, 236] on button "CAIXA" at bounding box center [204, 236] width 49 height 11
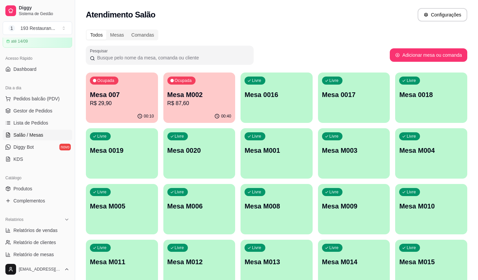
click at [197, 104] on p "R$ 87,60" at bounding box center [200, 103] width 64 height 8
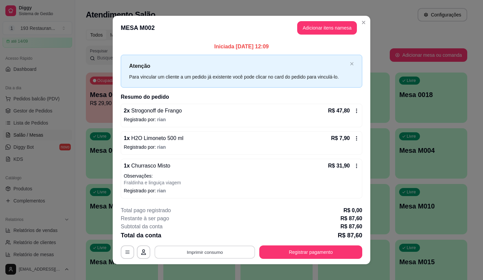
click at [214, 251] on button "Imprimir consumo" at bounding box center [205, 251] width 101 height 13
click at [216, 237] on button "CAIXA" at bounding box center [204, 236] width 47 height 10
click at [216, 255] on button "Imprimir consumo" at bounding box center [205, 251] width 101 height 13
click at [217, 224] on button "COZINHA" at bounding box center [204, 223] width 49 height 11
click at [324, 254] on button "Registrar pagamento" at bounding box center [311, 251] width 103 height 13
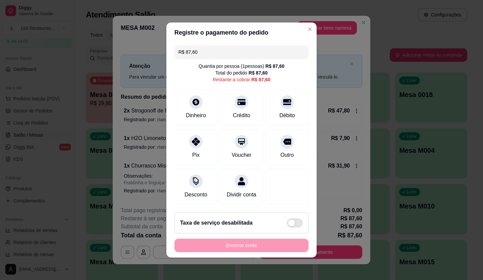
click at [282, 63] on div "Quantia por pessoa ( 1 pessoas) R$ 87,60 Total do pedido R$ 87,60 Restante a co…" at bounding box center [242, 73] width 134 height 20
click at [270, 49] on input "R$ 87,60" at bounding box center [242, 51] width 126 height 13
click at [242, 141] on div at bounding box center [241, 139] width 15 height 15
type input "R$ 0,00"
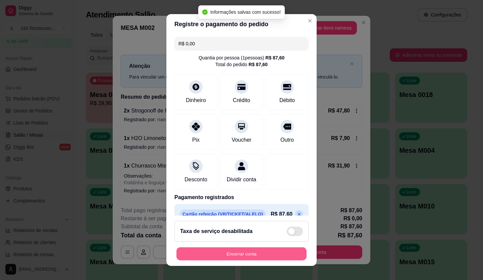
click at [232, 258] on button "Encerrar conta" at bounding box center [242, 253] width 130 height 13
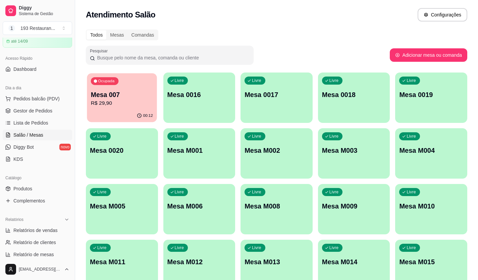
click at [132, 96] on p "Mesa 007" at bounding box center [122, 94] width 62 height 9
click at [281, 105] on div "Livre Mesa 0017" at bounding box center [277, 93] width 70 height 41
click at [38, 233] on span "Relatórios de vendas" at bounding box center [35, 230] width 44 height 7
select select "ALL"
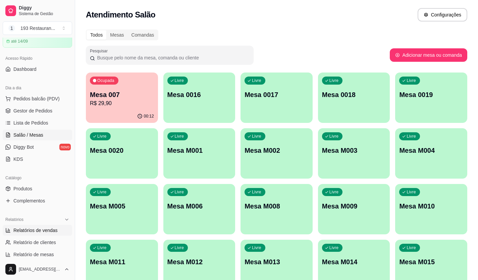
select select "0"
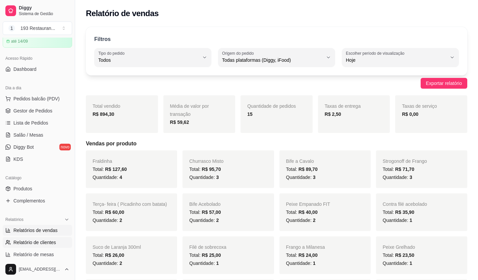
click at [46, 247] on link "Relatório de clientes" at bounding box center [37, 242] width 69 height 11
select select "30"
select select "HIGHEST_TOTAL_SPENT_WITH_ORDERS"
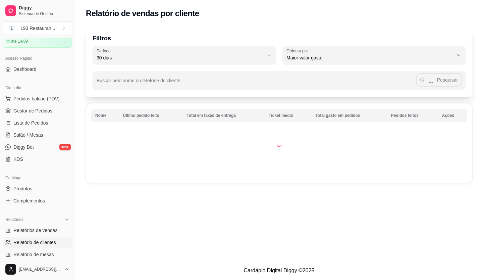
click at [46, 261] on div "[EMAIL_ADDRESS][DOMAIN_NAME]" at bounding box center [37, 268] width 75 height 21
click at [56, 255] on link "Relatório de mesas" at bounding box center [37, 254] width 69 height 11
select select "TOTAL_OF_ORDERS"
select select "7"
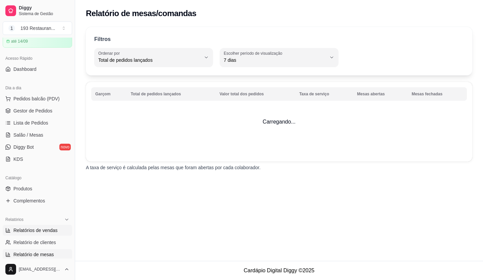
click at [56, 230] on span "Relatórios de vendas" at bounding box center [35, 230] width 44 height 7
select select "ALL"
select select "0"
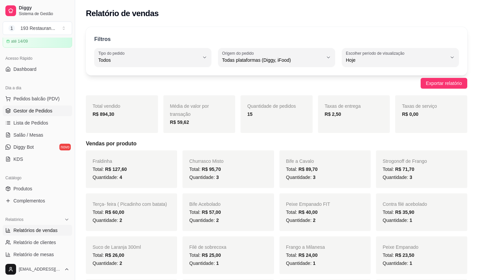
click at [54, 108] on link "Gestor de Pedidos" at bounding box center [37, 110] width 69 height 11
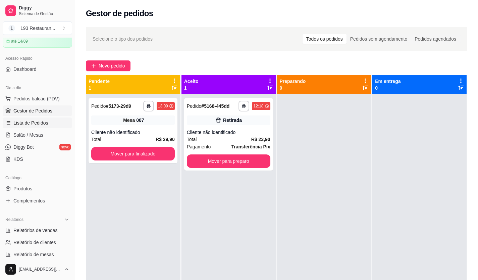
click at [50, 125] on link "Lista de Pedidos" at bounding box center [37, 122] width 69 height 11
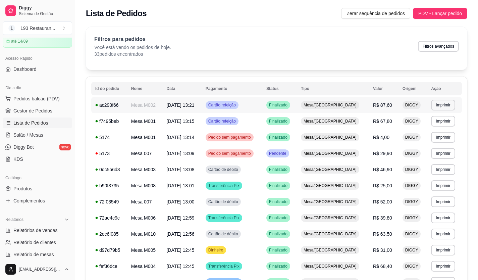
click at [340, 105] on span "Mesa/[GEOGRAPHIC_DATA]" at bounding box center [330, 104] width 56 height 5
click at [346, 119] on span "Mesa/[GEOGRAPHIC_DATA]" at bounding box center [330, 121] width 56 height 5
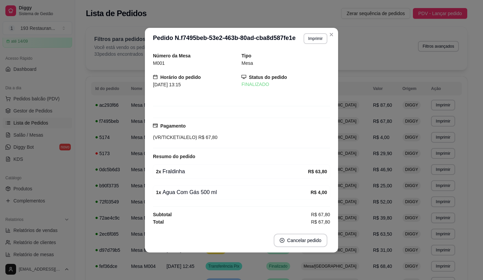
click at [295, 67] on div "**********" at bounding box center [241, 140] width 483 height 280
click at [313, 38] on button "Imprimir" at bounding box center [315, 38] width 23 height 10
click at [309, 63] on button "COZINHA" at bounding box center [303, 62] width 47 height 10
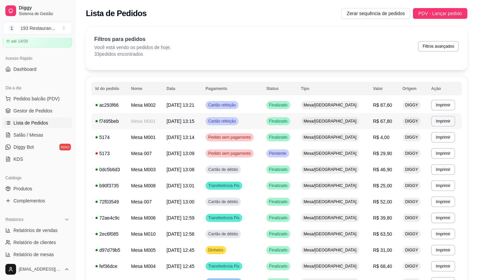
click at [262, 123] on td "Cartão refeição" at bounding box center [232, 121] width 61 height 16
click at [46, 133] on link "Salão / Mesas" at bounding box center [37, 135] width 69 height 11
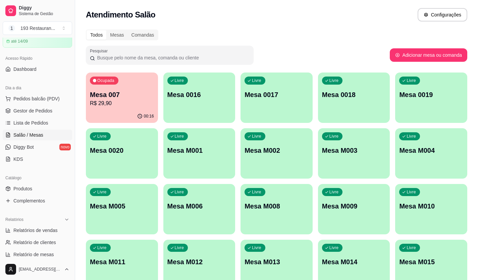
click at [132, 111] on div "00:16" at bounding box center [122, 116] width 72 height 13
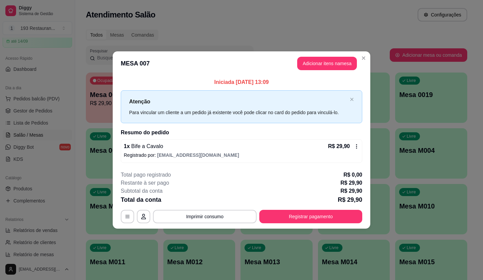
click at [313, 204] on div "Total da conta R$ 29,90" at bounding box center [242, 199] width 242 height 9
click at [312, 213] on button "Registrar pagamento" at bounding box center [311, 216] width 103 height 13
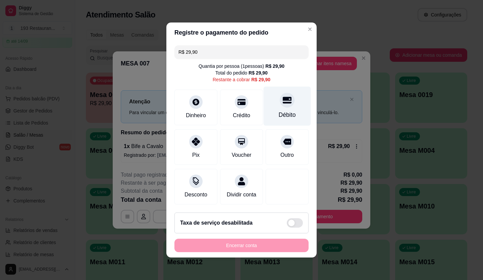
click at [283, 105] on div "Débito" at bounding box center [287, 106] width 47 height 39
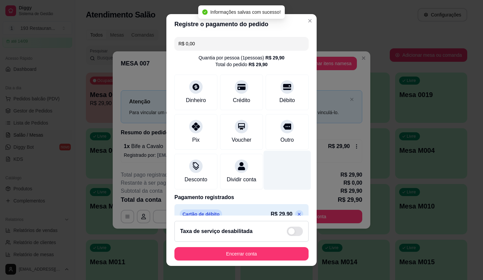
type input "R$ 0,00"
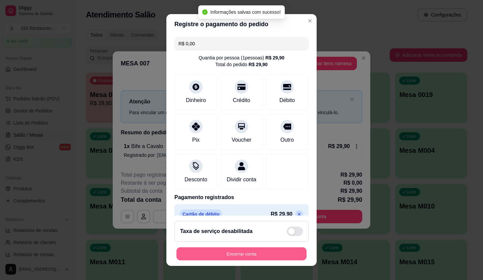
click at [252, 261] on div "Encerrar conta" at bounding box center [242, 253] width 134 height 13
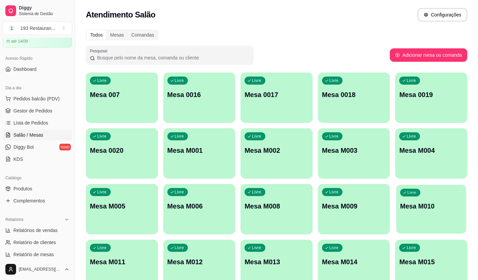
click at [455, 205] on p "Mesa M010" at bounding box center [431, 206] width 62 height 9
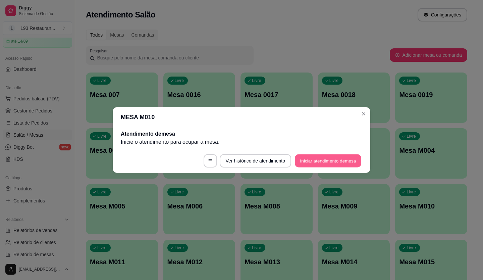
click at [318, 161] on button "Iniciar atendimento de mesa" at bounding box center [328, 160] width 66 height 13
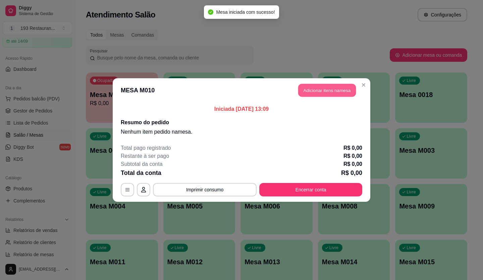
click at [315, 93] on button "Adicionar itens na mesa" at bounding box center [327, 90] width 58 height 13
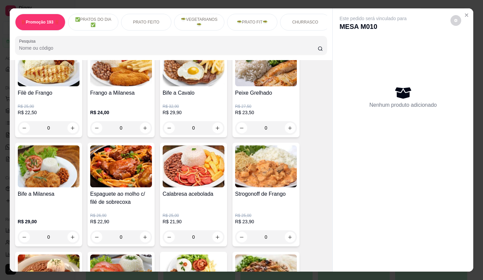
scroll to position [504, 0]
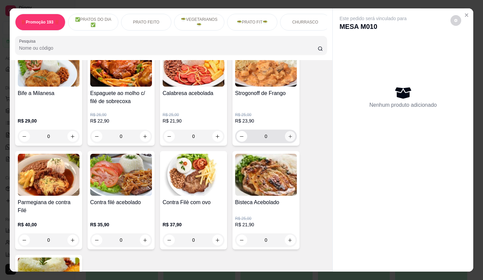
click at [288, 139] on icon "increase-product-quantity" at bounding box center [290, 136] width 5 height 5
type input "1"
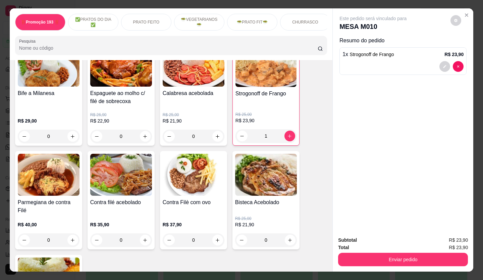
click at [375, 62] on div at bounding box center [403, 66] width 121 height 11
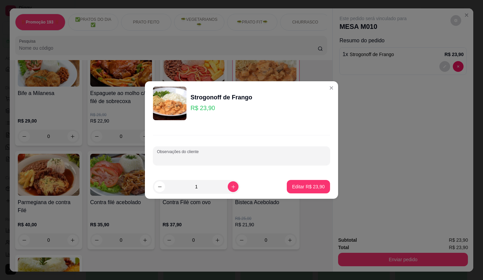
click at [248, 157] on input "Observações do cliente" at bounding box center [241, 158] width 169 height 7
type input "arroz integral"
click at [325, 178] on footer "1 Editar R$ 23,90" at bounding box center [241, 187] width 193 height 24
click at [318, 185] on p "Editar R$ 23,90" at bounding box center [309, 186] width 32 height 6
type input "0"
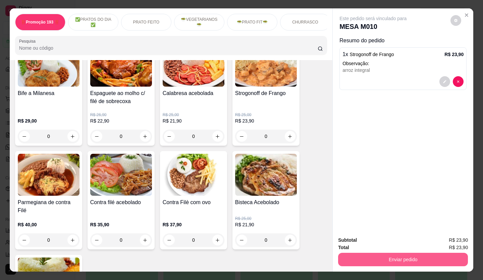
click at [362, 255] on button "Enviar pedido" at bounding box center [403, 259] width 130 height 13
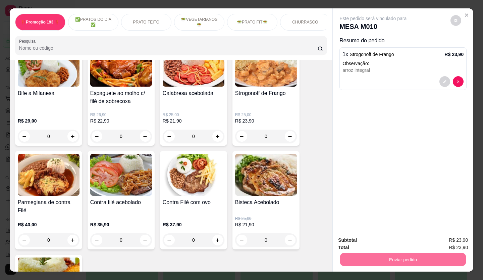
click at [350, 241] on button "Não registrar e enviar pedido" at bounding box center [381, 240] width 68 height 12
click at [358, 244] on div "Total R$ 23,90" at bounding box center [403, 247] width 130 height 7
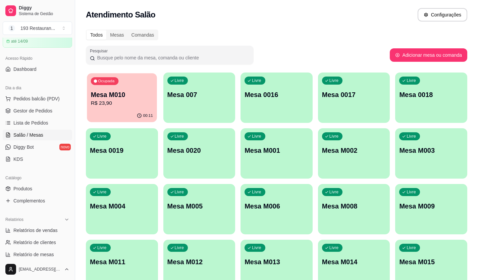
click at [141, 102] on p "R$ 23,90" at bounding box center [122, 103] width 62 height 8
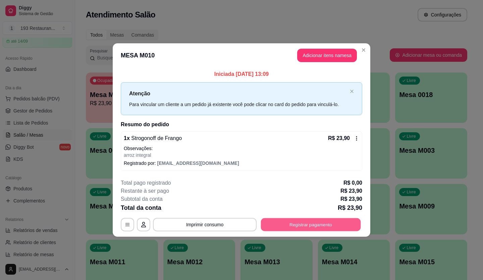
click at [293, 230] on button "Registrar pagamento" at bounding box center [311, 224] width 100 height 13
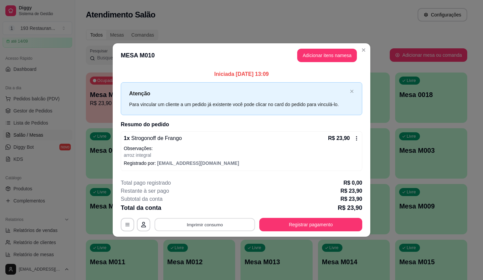
click at [224, 224] on button "Imprimir consumo" at bounding box center [205, 224] width 101 height 13
click at [210, 190] on button "COZINHA" at bounding box center [207, 195] width 47 height 10
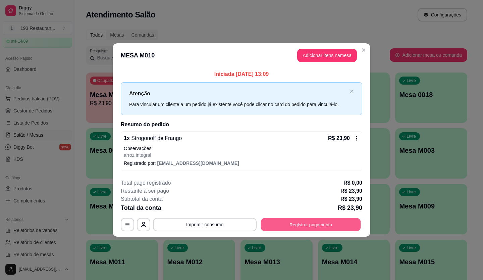
click at [298, 227] on button "Registrar pagamento" at bounding box center [311, 224] width 100 height 13
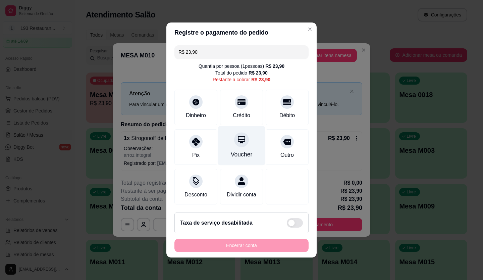
click at [239, 135] on icon at bounding box center [241, 139] width 9 height 9
type input "R$ 0,00"
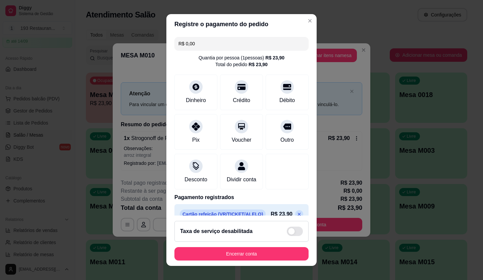
click at [255, 265] on div "Registre o pagamento do pedido R$ 0,00 Quantia por pessoa ( 1 pessoas) R$ 23,90…" at bounding box center [241, 140] width 483 height 280
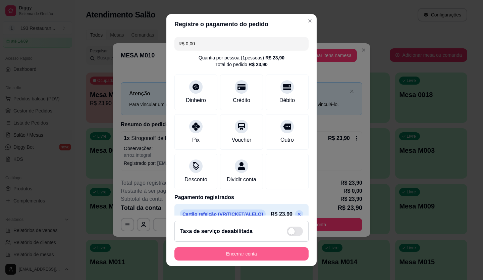
click at [248, 246] on footer "Taxa de serviço desabilitada Encerrar conta" at bounding box center [242, 241] width 150 height 50
click at [251, 254] on button "Encerrar conta" at bounding box center [242, 253] width 134 height 13
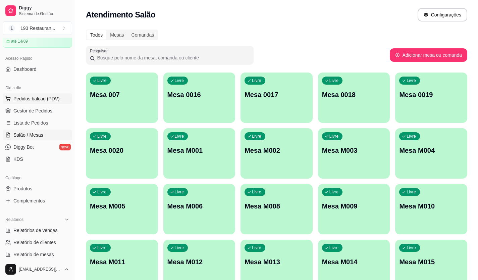
click at [48, 98] on span "Pedidos balcão (PDV)" at bounding box center [36, 98] width 46 height 7
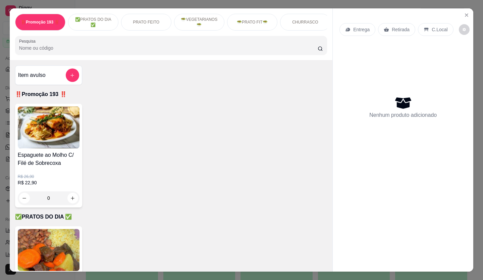
click at [397, 23] on div "Retirada" at bounding box center [396, 29] width 37 height 13
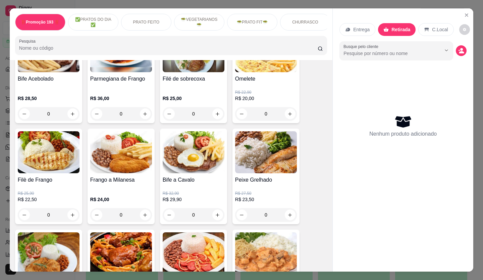
scroll to position [336, 0]
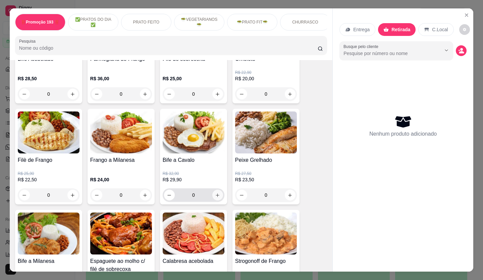
click at [213, 195] on button "increase-product-quantity" at bounding box center [218, 195] width 11 height 11
type input "1"
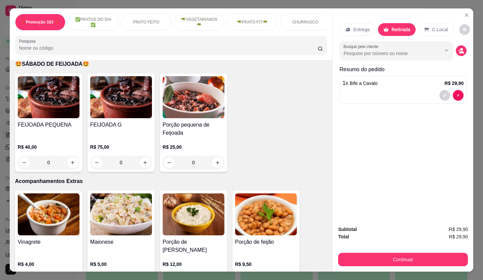
scroll to position [1611, 0]
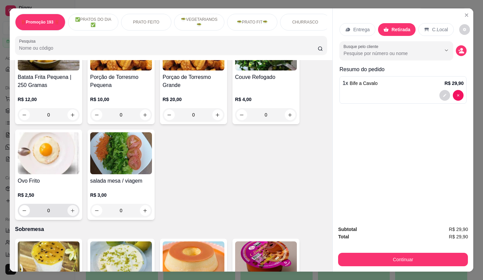
click at [73, 205] on button "increase-product-quantity" at bounding box center [72, 210] width 11 height 11
type input "1"
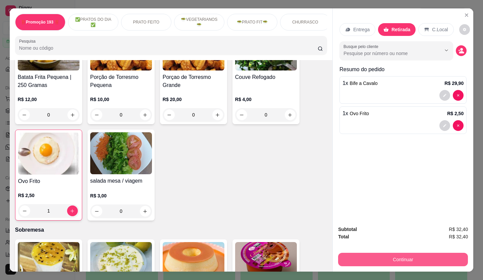
click at [373, 259] on button "Continuar" at bounding box center [403, 259] width 130 height 13
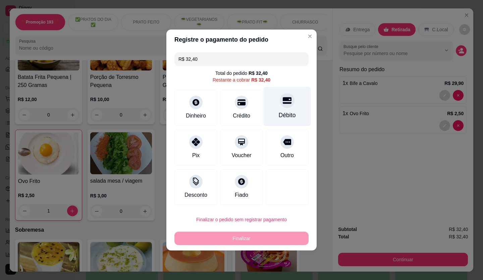
click at [283, 104] on icon at bounding box center [287, 100] width 9 height 9
type input "R$ 0,00"
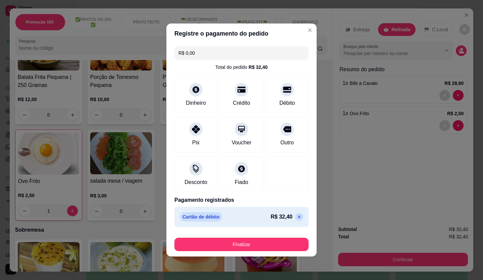
click at [277, 241] on button "Finalizar" at bounding box center [242, 244] width 134 height 13
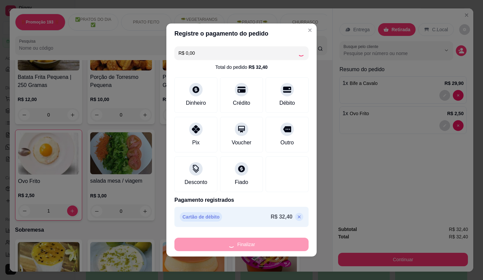
type input "0"
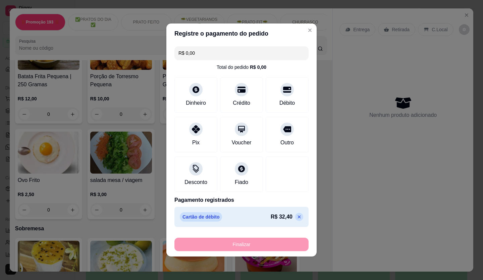
type input "-R$ 32,40"
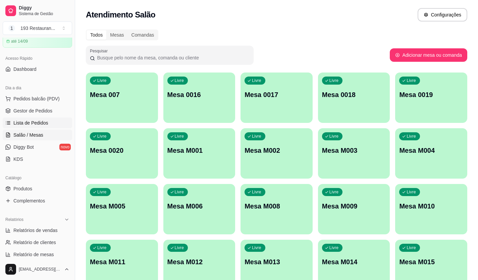
click at [42, 124] on span "Lista de Pedidos" at bounding box center [30, 123] width 35 height 7
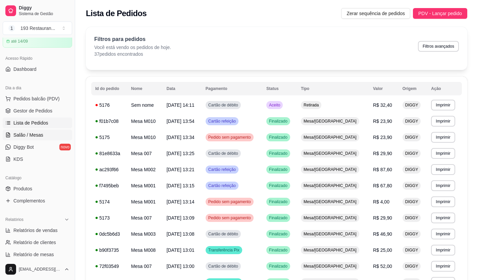
click at [36, 133] on span "Salão / Mesas" at bounding box center [28, 135] width 30 height 7
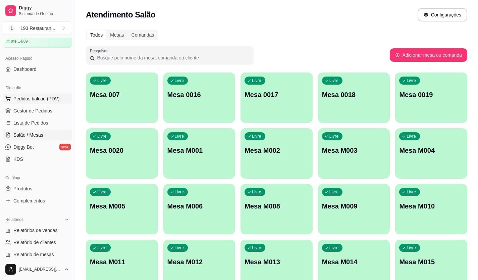
click at [35, 101] on span "Pedidos balcão (PDV)" at bounding box center [36, 98] width 46 height 7
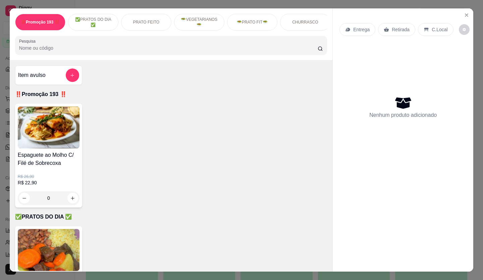
click at [368, 29] on div "Entrega" at bounding box center [358, 29] width 36 height 13
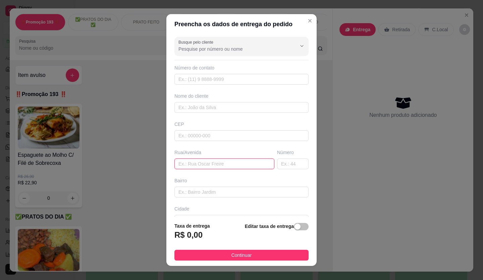
click at [203, 166] on input "text" at bounding box center [225, 163] width 100 height 11
type input "a"
type input "rua [PERSON_NAME]"
click at [284, 163] on input "text" at bounding box center [293, 163] width 32 height 11
type input "349"
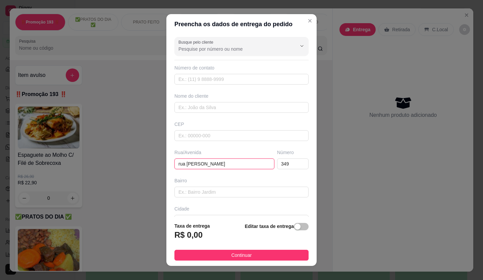
click at [224, 163] on input "rua [PERSON_NAME]" at bounding box center [225, 163] width 100 height 11
type input "[STREET_ADDRESS][PERSON_NAME]"
click at [295, 227] on div "button" at bounding box center [298, 227] width 6 height 6
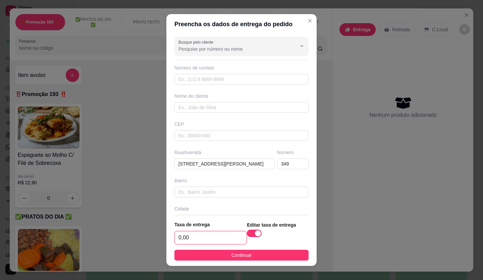
click at [211, 234] on input "0,00" at bounding box center [211, 237] width 72 height 13
type input "2,50"
click at [239, 256] on span "Continuar" at bounding box center [242, 254] width 20 height 7
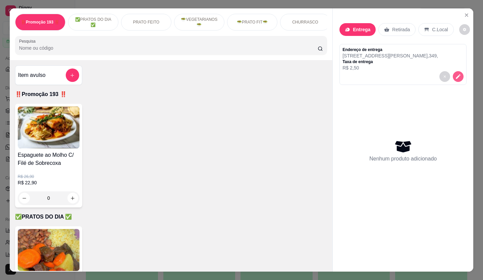
click at [458, 77] on icon "decrease-product-quantity" at bounding box center [459, 77] width 6 height 6
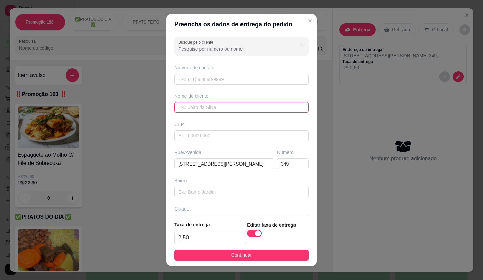
click at [219, 106] on input "text" at bounding box center [242, 107] width 134 height 11
type input "val"
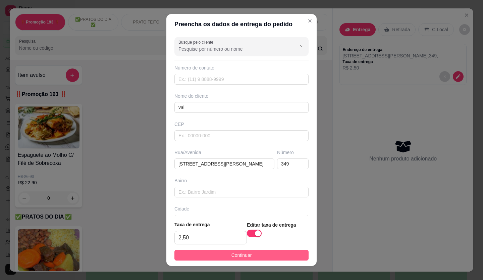
click at [254, 258] on button "Continuar" at bounding box center [242, 255] width 134 height 11
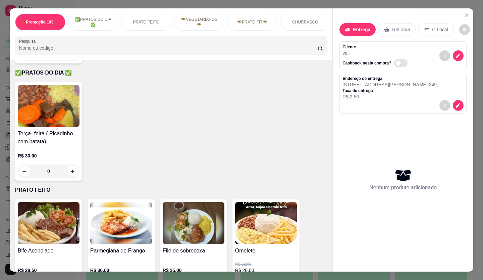
scroll to position [168, 0]
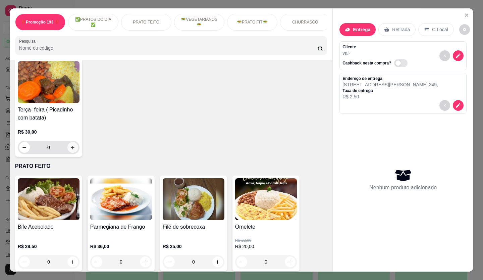
click at [70, 150] on icon "increase-product-quantity" at bounding box center [72, 147] width 5 height 5
type input "1"
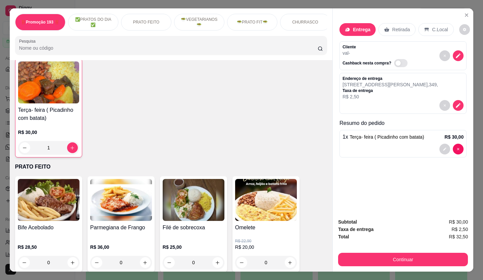
scroll to position [168, 0]
click at [380, 256] on button "Continuar" at bounding box center [403, 259] width 130 height 13
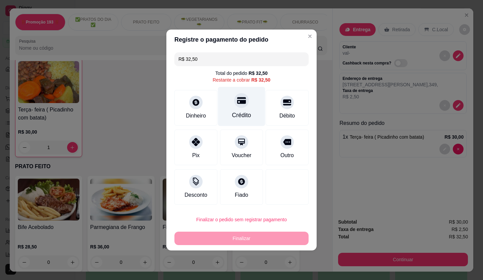
click at [249, 105] on div "Crédito" at bounding box center [241, 106] width 47 height 39
type input "R$ 0,00"
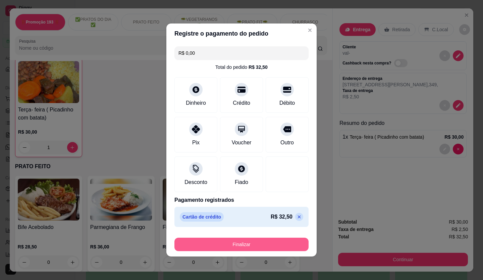
click at [256, 241] on button "Finalizar" at bounding box center [242, 244] width 134 height 13
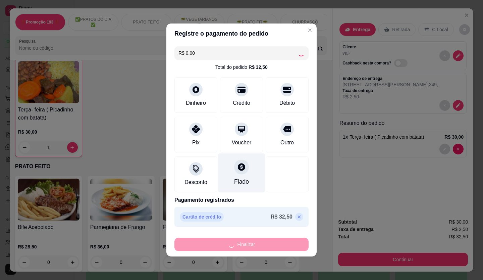
type input "0"
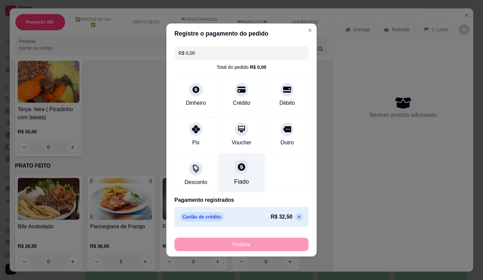
type input "-R$ 32,50"
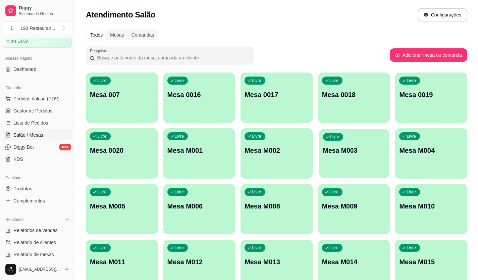
click at [358, 154] on p "Mesa M003" at bounding box center [354, 150] width 62 height 9
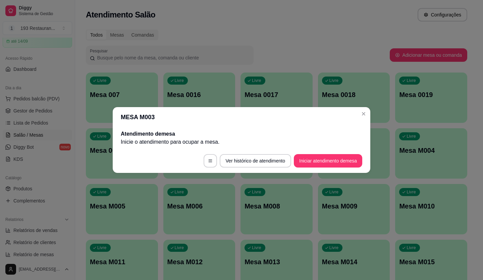
click at [328, 162] on button "Iniciar atendimento de mesa" at bounding box center [328, 160] width 68 height 13
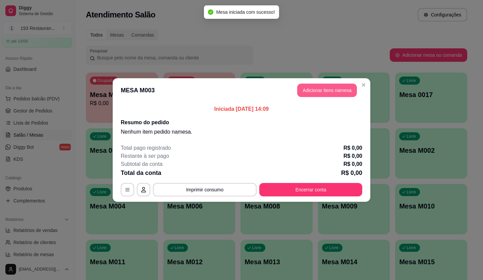
click at [314, 88] on button "Adicionar itens na mesa" at bounding box center [327, 90] width 60 height 13
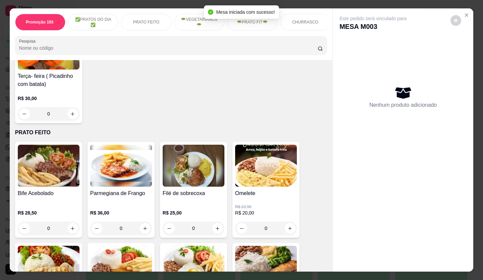
scroll to position [336, 0]
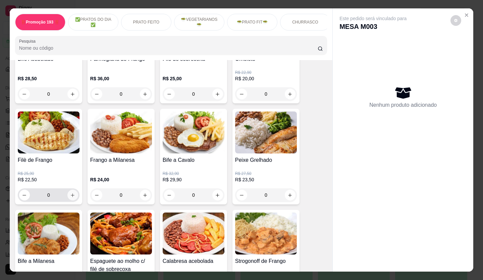
click at [71, 196] on icon "increase-product-quantity" at bounding box center [72, 195] width 5 height 5
type input "1"
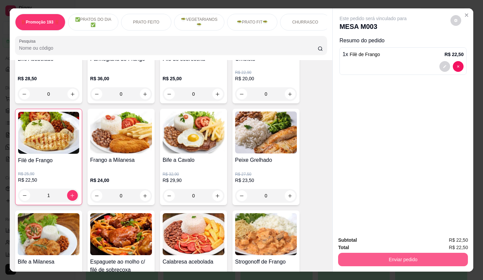
click at [365, 254] on button "Enviar pedido" at bounding box center [403, 259] width 130 height 13
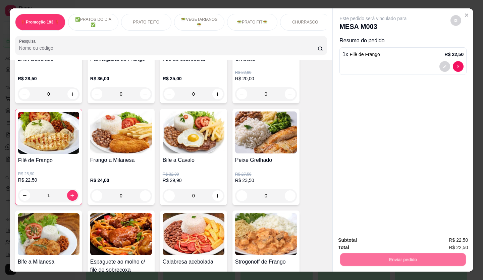
click at [360, 244] on button "Não registrar e enviar pedido" at bounding box center [381, 240] width 70 height 13
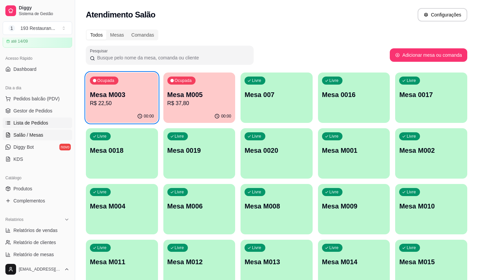
click at [44, 122] on span "Lista de Pedidos" at bounding box center [30, 123] width 35 height 7
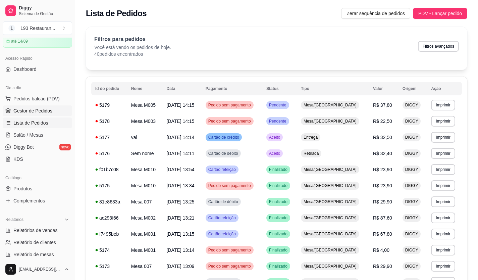
click at [46, 111] on span "Gestor de Pedidos" at bounding box center [32, 110] width 39 height 7
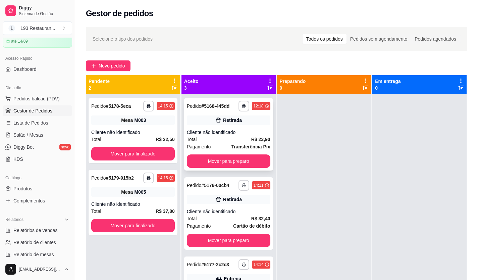
click at [242, 162] on button "Mover para preparo" at bounding box center [229, 160] width 84 height 13
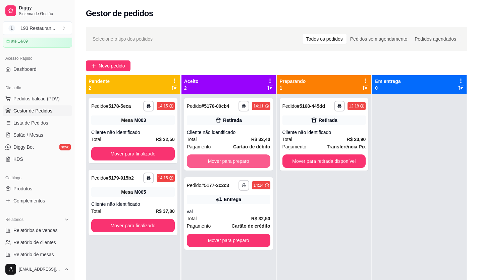
click at [242, 162] on button "Mover para preparo" at bounding box center [229, 160] width 84 height 13
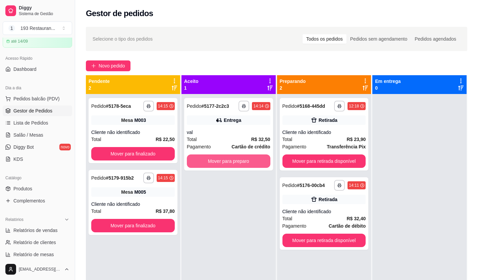
click at [242, 162] on button "Mover para preparo" at bounding box center [229, 160] width 84 height 13
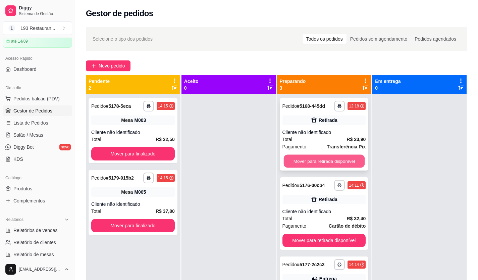
click at [298, 162] on button "Mover para retirada disponível" at bounding box center [324, 161] width 81 height 13
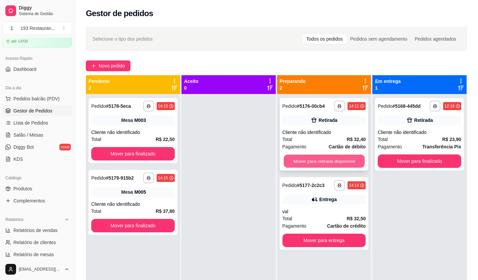
click at [301, 161] on button "Mover para retirada disponível" at bounding box center [324, 161] width 81 height 13
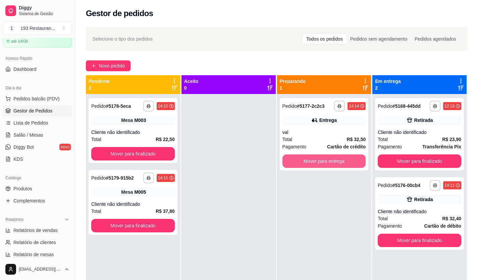
click at [301, 161] on button "Mover para entrega" at bounding box center [325, 160] width 84 height 13
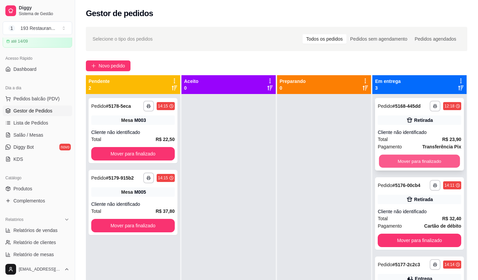
click at [400, 158] on button "Mover para finalizado" at bounding box center [419, 161] width 81 height 13
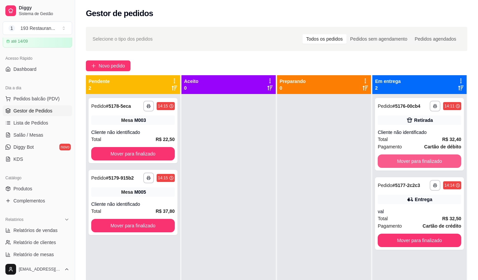
click at [400, 158] on button "Mover para finalizado" at bounding box center [420, 160] width 84 height 13
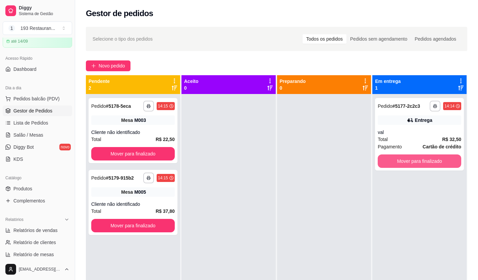
click at [400, 158] on button "Mover para finalizado" at bounding box center [420, 160] width 84 height 13
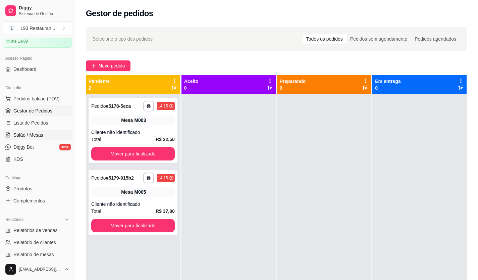
click at [47, 138] on link "Salão / Mesas" at bounding box center [37, 135] width 69 height 11
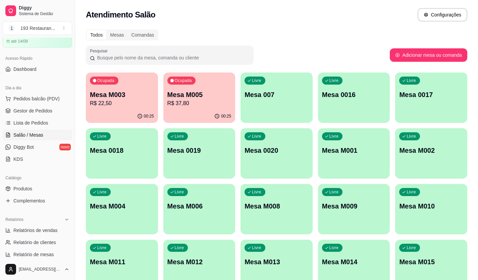
click at [138, 102] on p "R$ 22,50" at bounding box center [122, 103] width 64 height 8
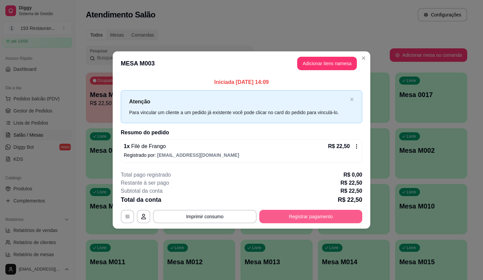
click at [292, 212] on button "Registrar pagamento" at bounding box center [311, 216] width 103 height 13
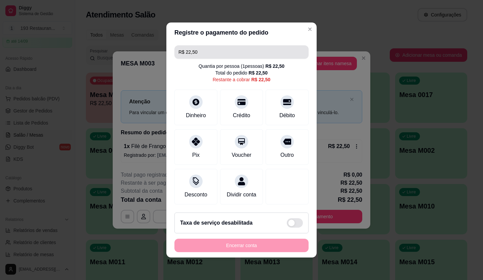
click at [209, 50] on input "R$ 22,50" at bounding box center [242, 51] width 126 height 13
type input "R$ 0,00"
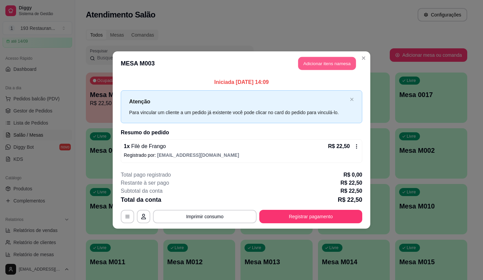
click at [328, 63] on button "Adicionar itens na mesa" at bounding box center [327, 63] width 58 height 13
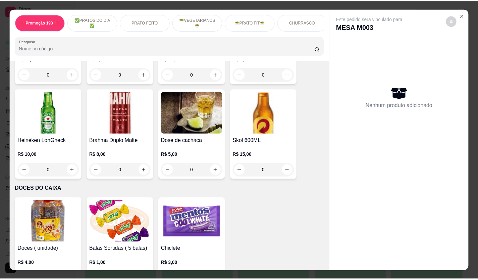
scroll to position [2702, 0]
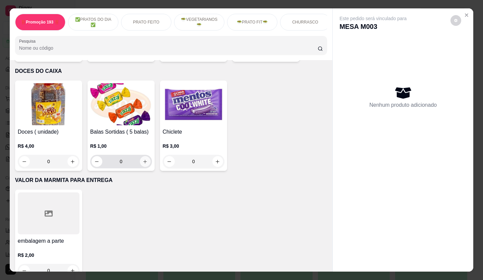
click at [144, 159] on icon "increase-product-quantity" at bounding box center [145, 161] width 5 height 5
type input "1"
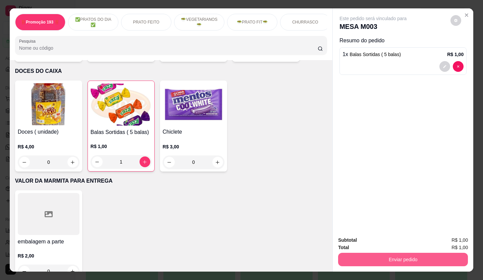
click at [451, 263] on button "Enviar pedido" at bounding box center [403, 259] width 130 height 13
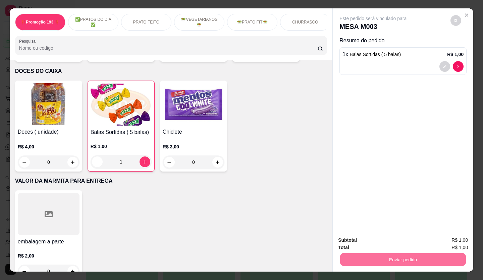
click at [385, 237] on button "Não registrar e enviar pedido" at bounding box center [381, 240] width 68 height 12
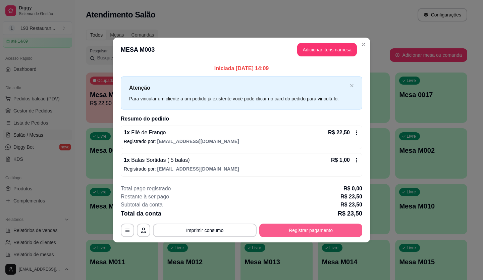
click at [320, 227] on button "Registrar pagamento" at bounding box center [311, 230] width 103 height 13
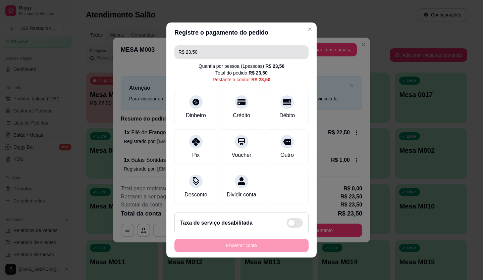
click at [205, 45] on input "R$ 23,50" at bounding box center [242, 51] width 126 height 13
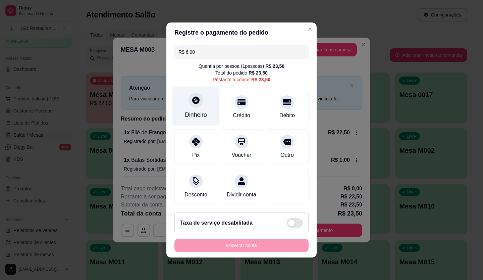
click at [192, 100] on icon at bounding box center [196, 100] width 9 height 9
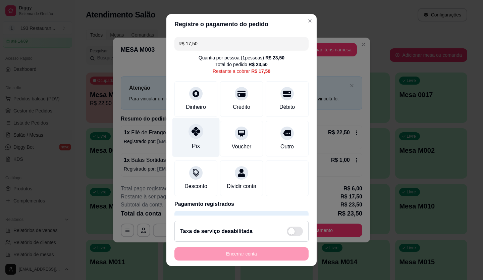
click at [184, 124] on div "Pix" at bounding box center [196, 136] width 47 height 39
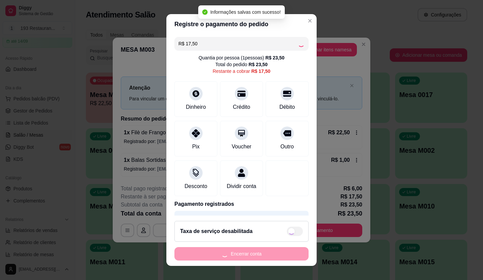
type input "R$ 0,00"
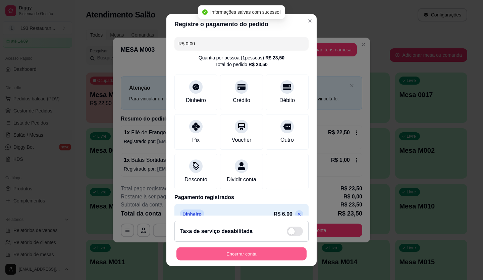
click at [247, 255] on button "Encerrar conta" at bounding box center [242, 253] width 130 height 13
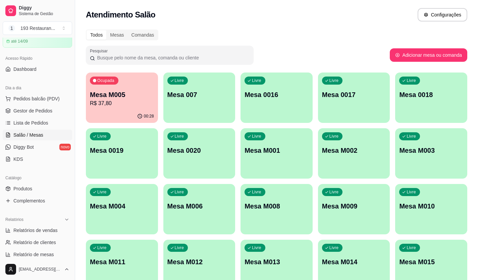
click at [131, 98] on p "Mesa M005" at bounding box center [122, 94] width 64 height 9
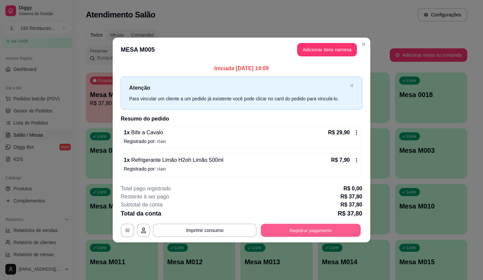
click at [282, 230] on button "Registrar pagamento" at bounding box center [311, 230] width 100 height 13
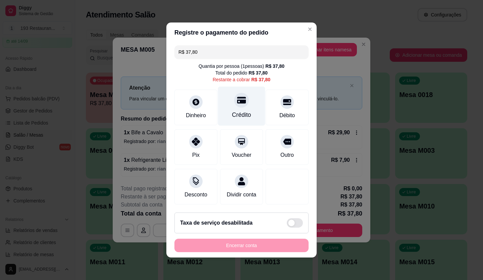
click at [256, 103] on div "Crédito" at bounding box center [241, 106] width 47 height 39
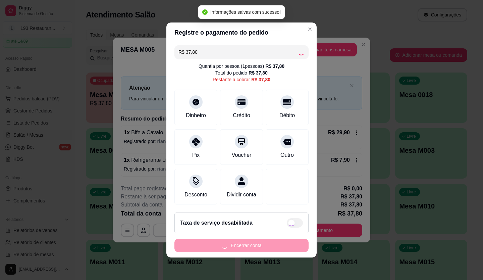
type input "R$ 0,00"
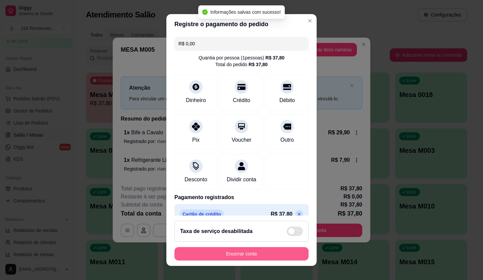
click at [256, 255] on button "Encerrar conta" at bounding box center [242, 253] width 134 height 13
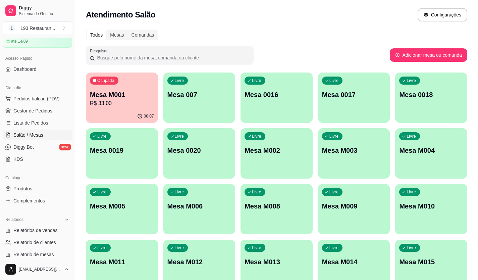
click at [137, 99] on p "R$ 33,00" at bounding box center [122, 103] width 64 height 8
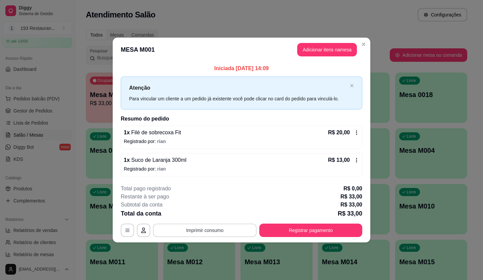
click at [206, 231] on button "Imprimir consumo" at bounding box center [205, 230] width 104 height 13
click at [208, 220] on button "CAIXA" at bounding box center [207, 214] width 47 height 10
click at [291, 222] on div "**********" at bounding box center [242, 211] width 242 height 52
click at [286, 216] on div "Total da conta R$ 33,00" at bounding box center [242, 213] width 242 height 9
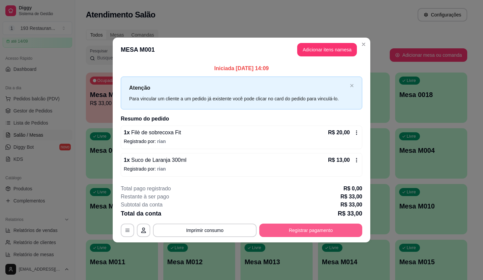
click at [310, 237] on button "Registrar pagamento" at bounding box center [311, 230] width 103 height 13
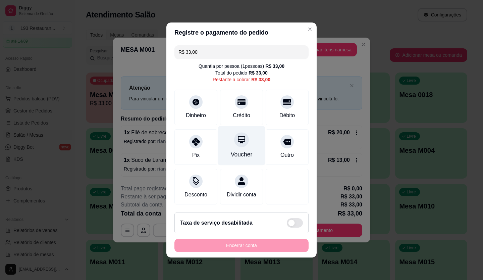
click at [250, 137] on div "Voucher" at bounding box center [241, 145] width 47 height 39
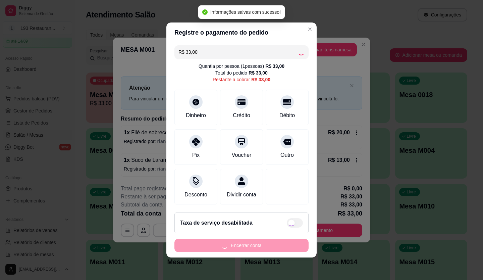
type input "R$ 0,00"
click at [266, 251] on div "Encerrar conta" at bounding box center [242, 245] width 134 height 13
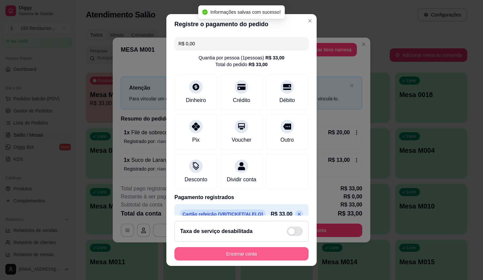
click at [266, 251] on button "Encerrar conta" at bounding box center [242, 253] width 134 height 13
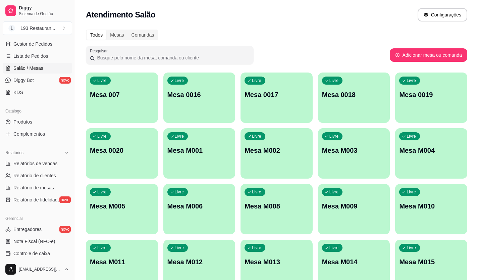
scroll to position [98, 0]
click at [33, 162] on span "Relatórios de vendas" at bounding box center [35, 163] width 44 height 7
select select "ALL"
select select "0"
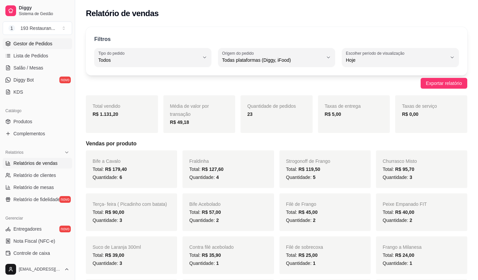
click at [41, 48] on link "Gestor de Pedidos" at bounding box center [37, 43] width 69 height 11
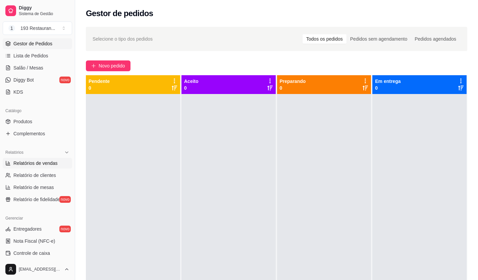
click at [48, 163] on span "Relatórios de vendas" at bounding box center [35, 163] width 44 height 7
select select "ALL"
select select "0"
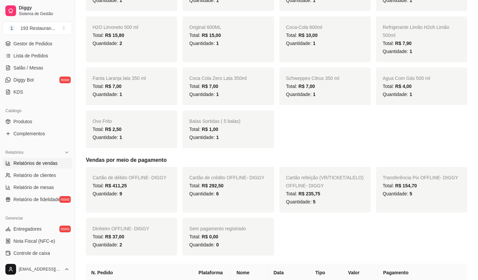
scroll to position [436, 0]
